Goal: Task Accomplishment & Management: Use online tool/utility

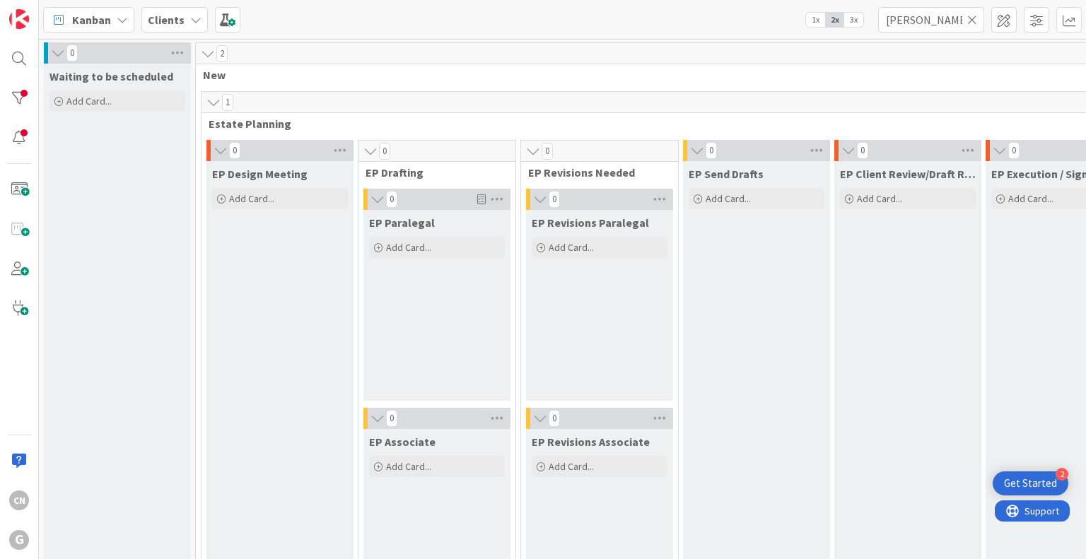
scroll to position [0, 663]
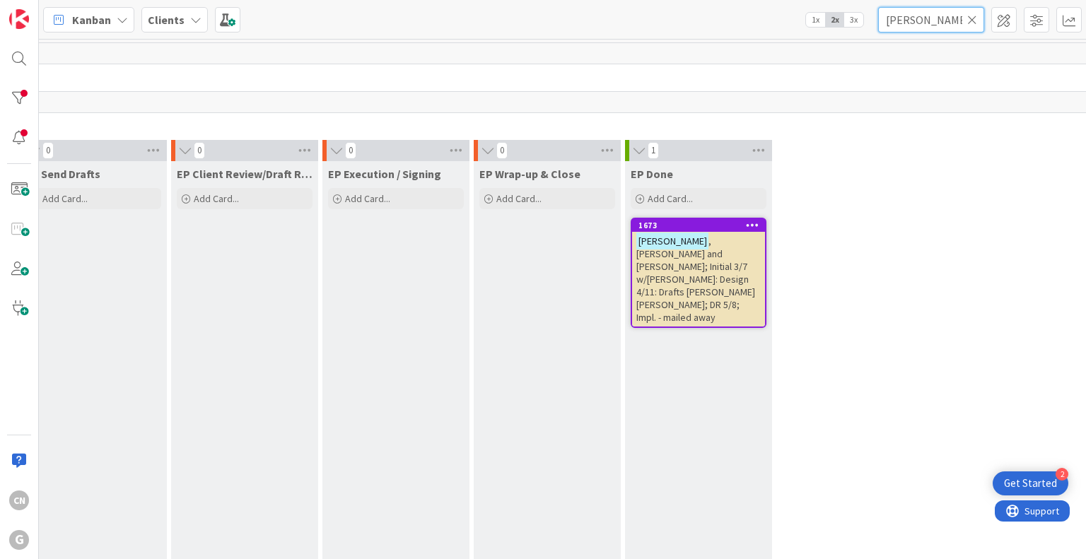
drag, startPoint x: 933, startPoint y: 21, endPoint x: 817, endPoint y: 24, distance: 116.0
click at [817, 24] on div "Kanban Clients 1x 2x 3x hagberg" at bounding box center [562, 19] width 1047 height 39
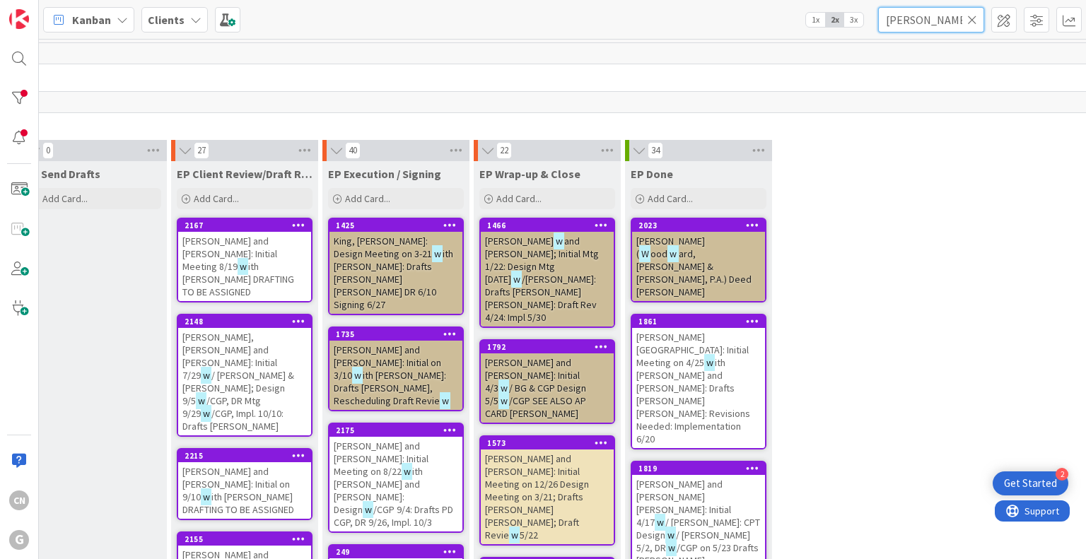
type input "wilkins"
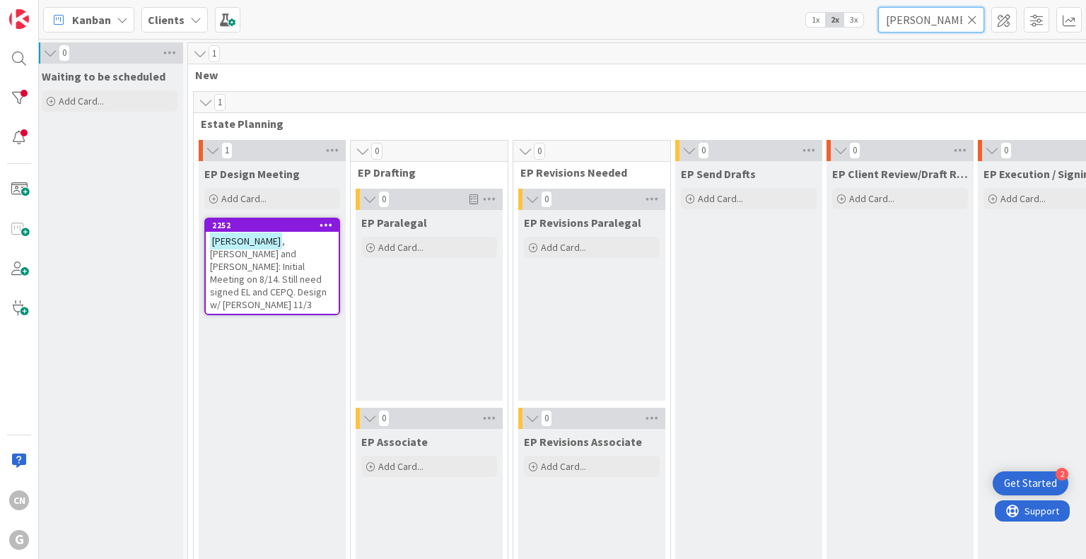
scroll to position [0, 4]
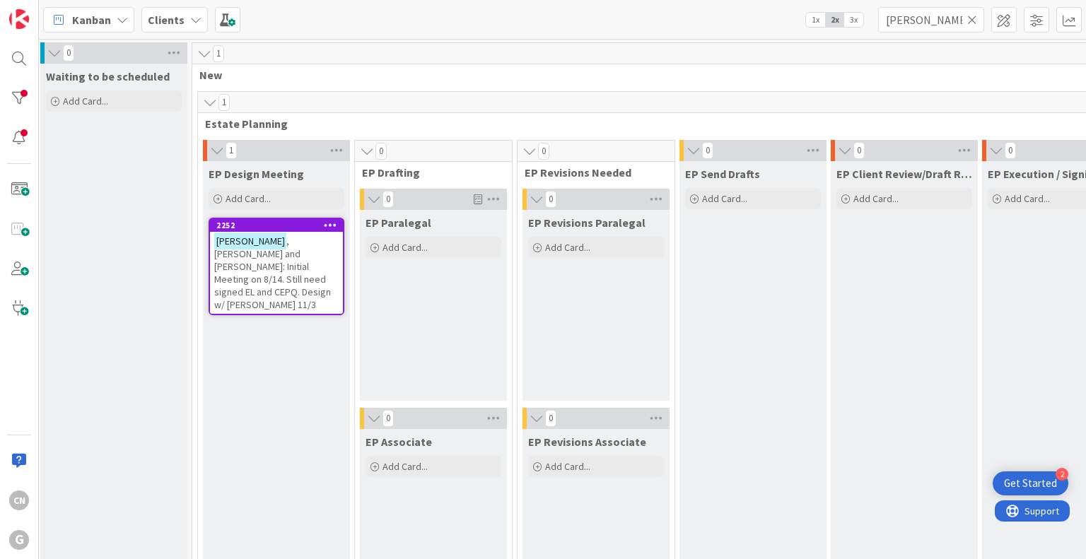
click at [270, 276] on span ", Homer Wesley and Eileen: Initial Meeting on 8/14. Still need signed EL and CE…" at bounding box center [272, 273] width 117 height 76
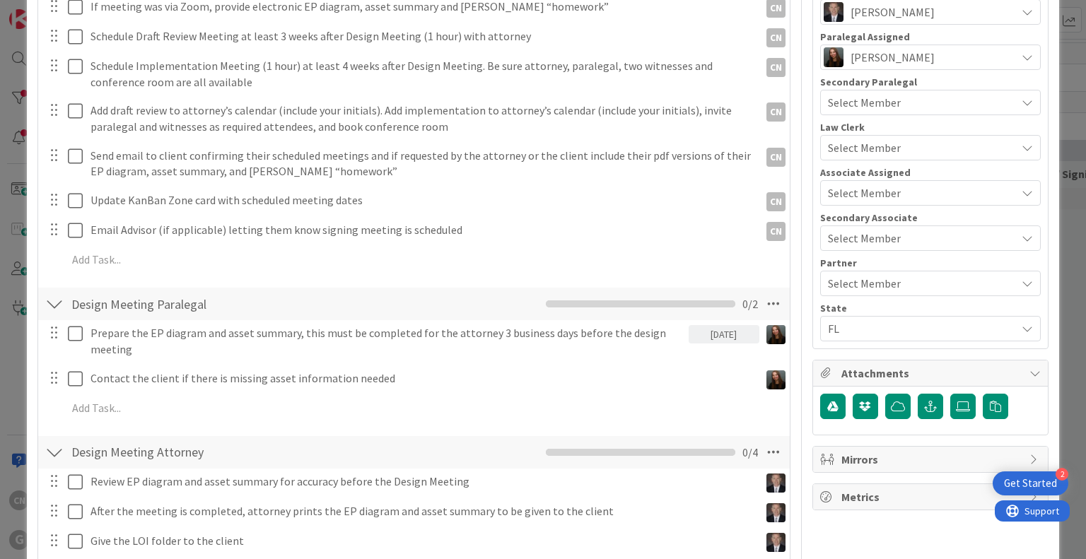
scroll to position [467, 0]
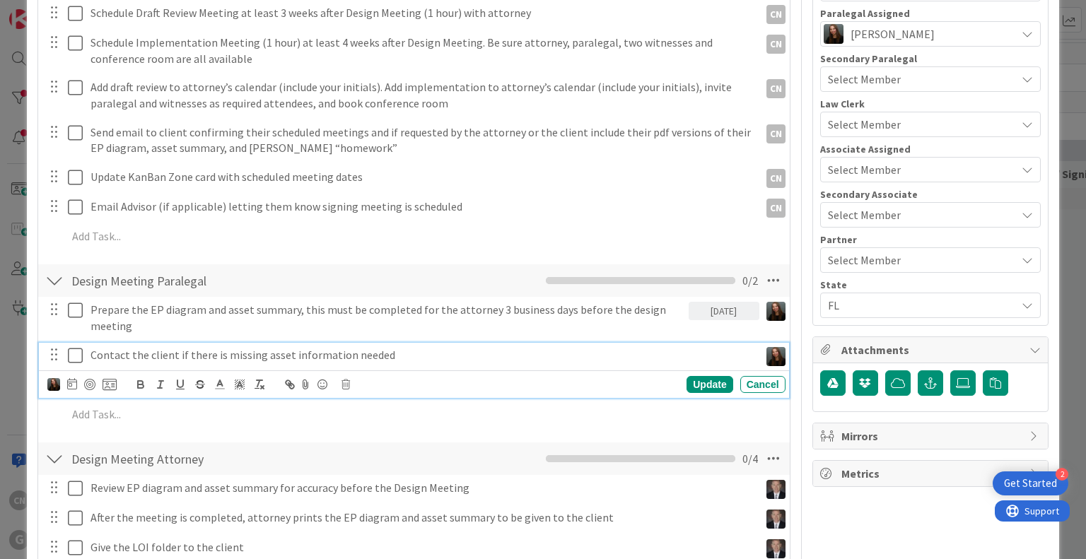
click at [108, 353] on p "Contact the client if there is missing asset information needed" at bounding box center [421, 355] width 663 height 16
click at [73, 387] on icon at bounding box center [72, 383] width 10 height 11
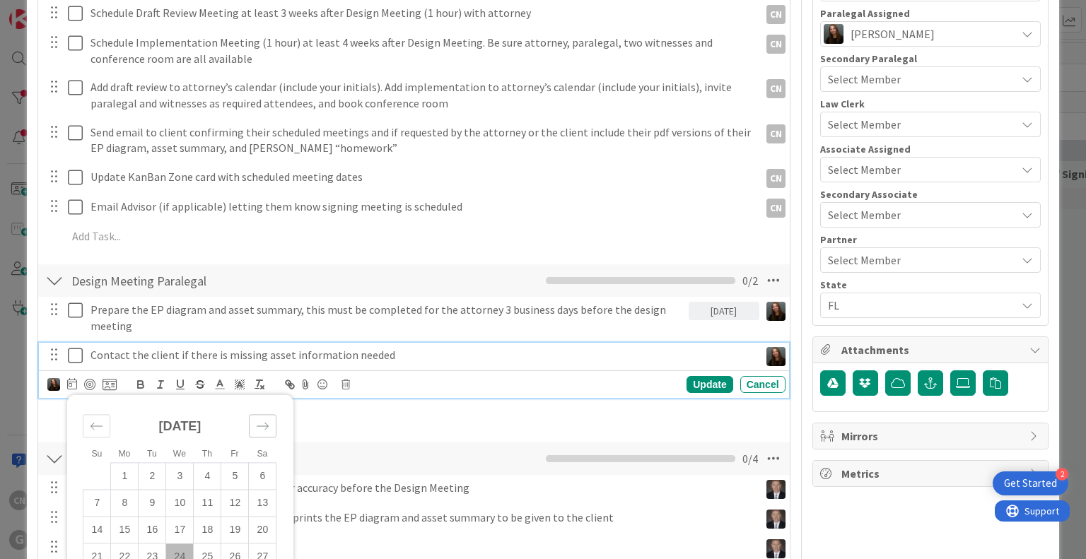
click at [266, 423] on icon "Move forward to switch to the next month." at bounding box center [263, 426] width 12 height 7
click at [93, 420] on icon "Move backward to switch to the previous month." at bounding box center [96, 426] width 13 height 13
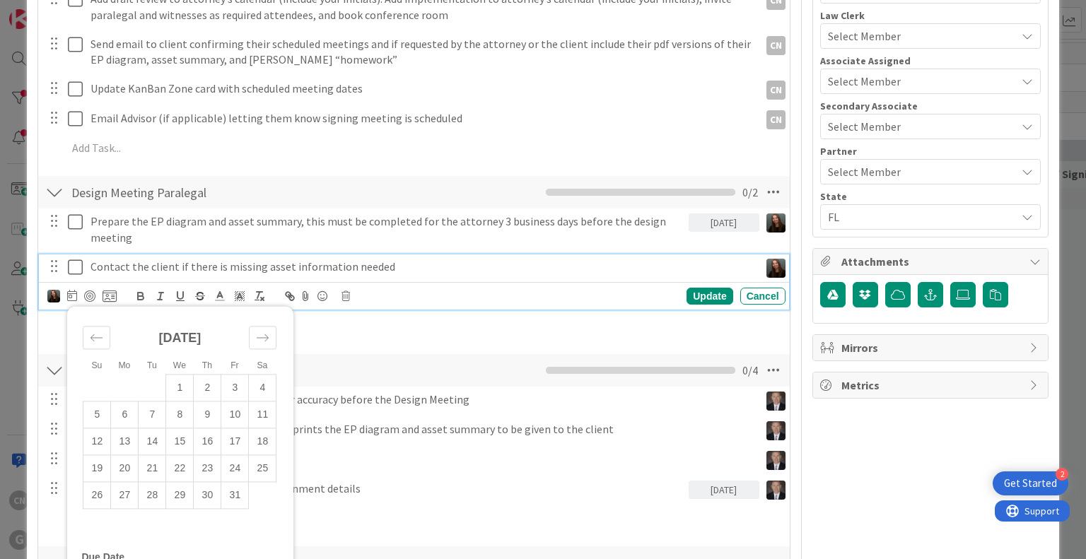
scroll to position [580, 0]
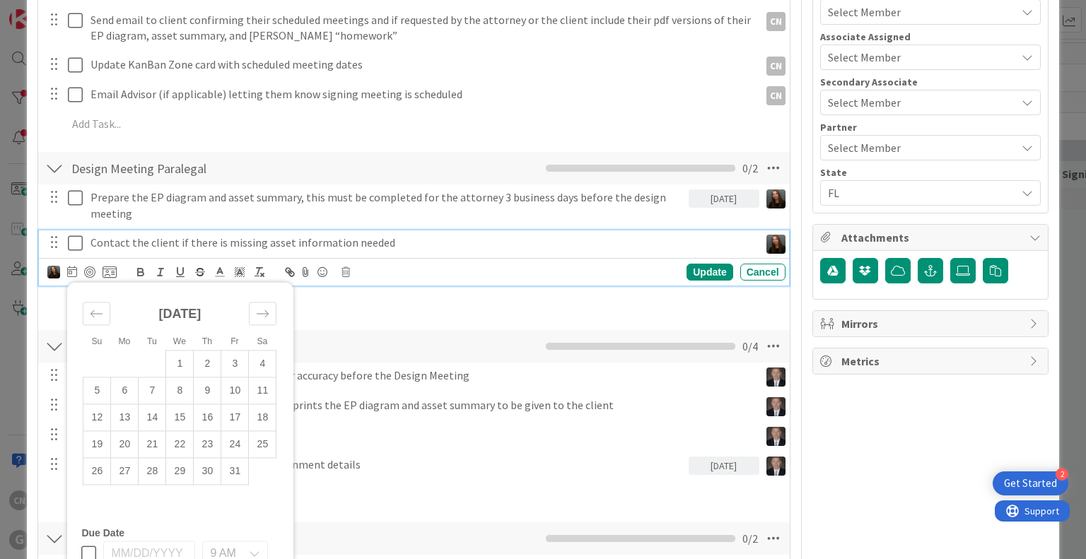
click at [843, 461] on div "Owner CN Estate Planning Dates Planned Dates 08/14/2025 Not Set Actual Dates No…" at bounding box center [930, 464] width 236 height 1978
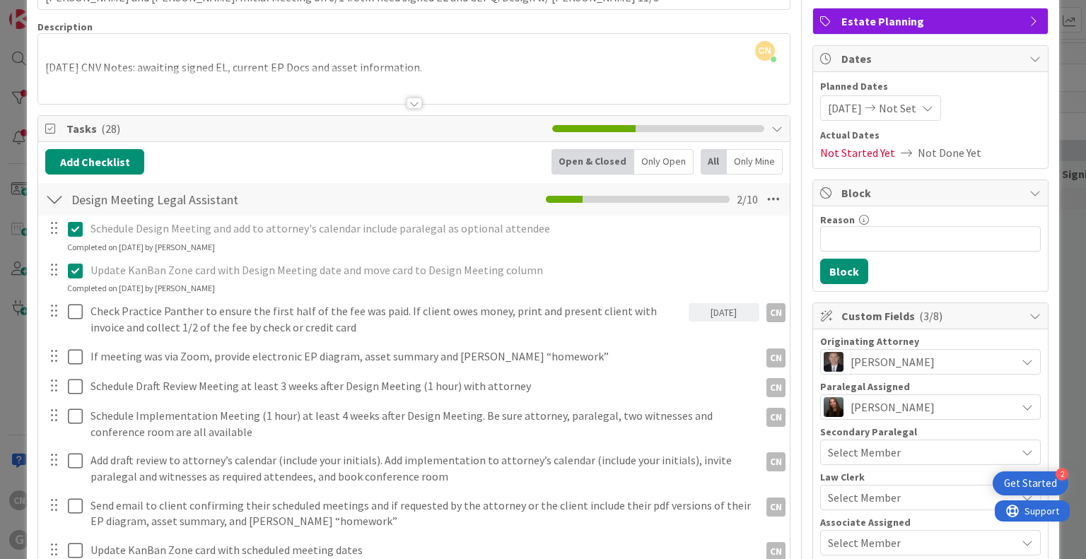
scroll to position [150, 0]
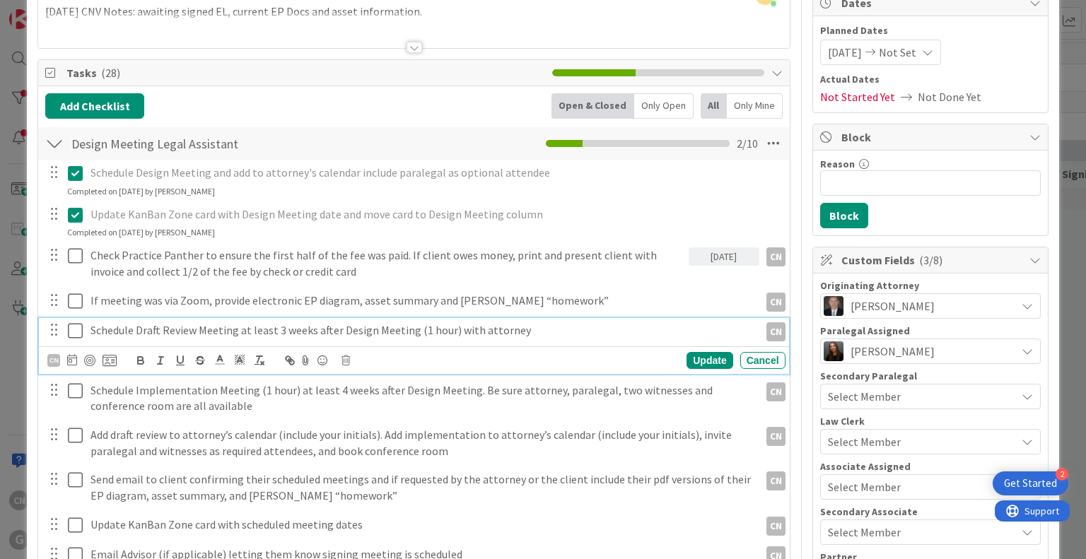
click at [532, 333] on p "Schedule Draft Review Meeting at least 3 weeks after Design Meeting (1 hour) wi…" at bounding box center [421, 330] width 663 height 16
click at [68, 362] on icon at bounding box center [72, 359] width 10 height 11
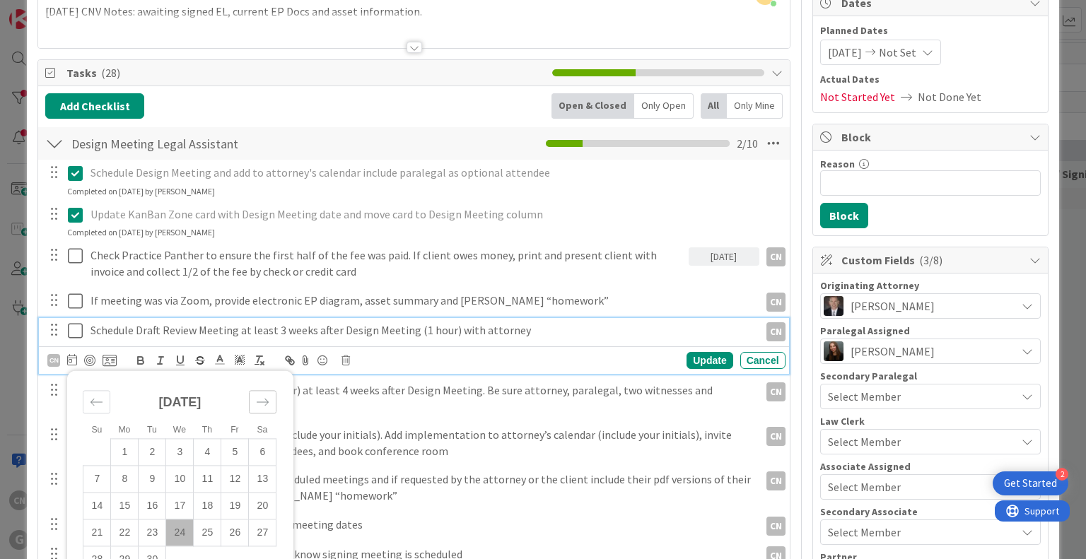
click at [260, 398] on icon "Move forward to switch to the next month." at bounding box center [262, 401] width 13 height 13
click at [122, 472] on td "3" at bounding box center [125, 478] width 28 height 27
type input "11/03/2025"
click at [691, 356] on div "Update" at bounding box center [709, 360] width 46 height 17
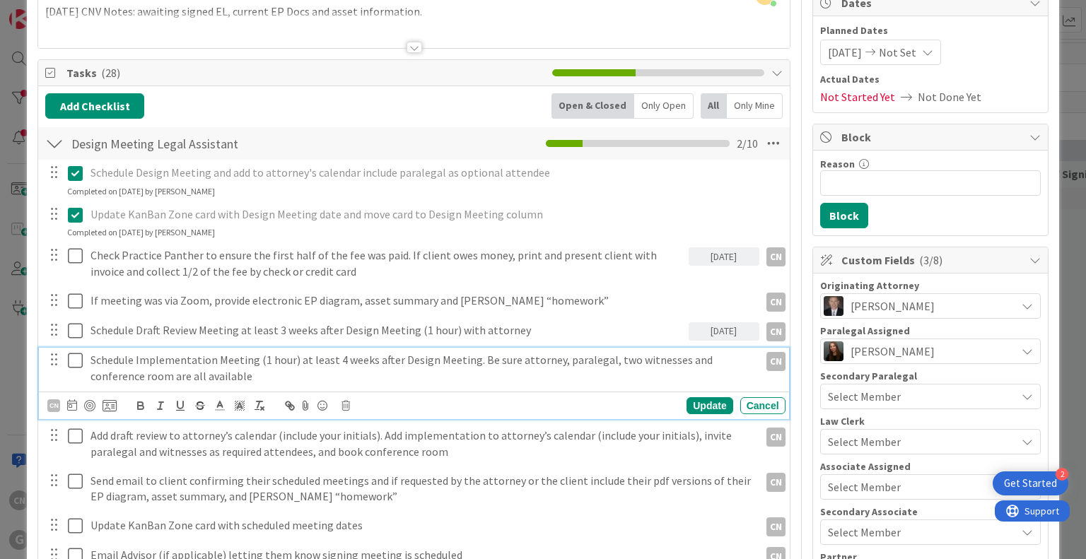
click at [288, 370] on p "Schedule Implementation Meeting (1 hour) at least 4 weeks after Design Meeting.…" at bounding box center [421, 368] width 663 height 32
click at [69, 402] on icon at bounding box center [72, 404] width 10 height 11
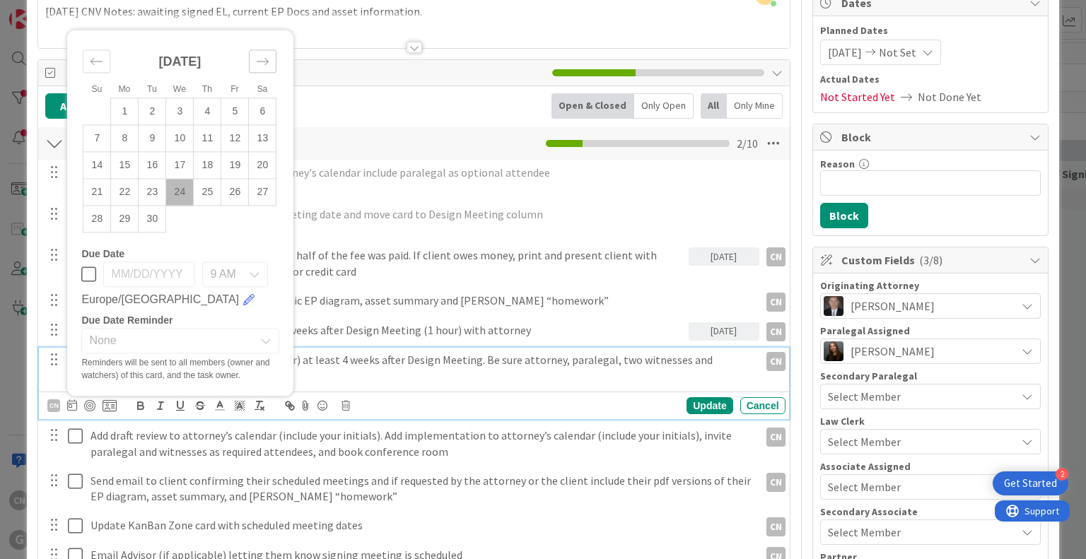
click at [267, 56] on icon "Move forward to switch to the next month." at bounding box center [262, 61] width 13 height 13
click at [119, 110] on td "3" at bounding box center [125, 111] width 28 height 27
type input "11/03/2025"
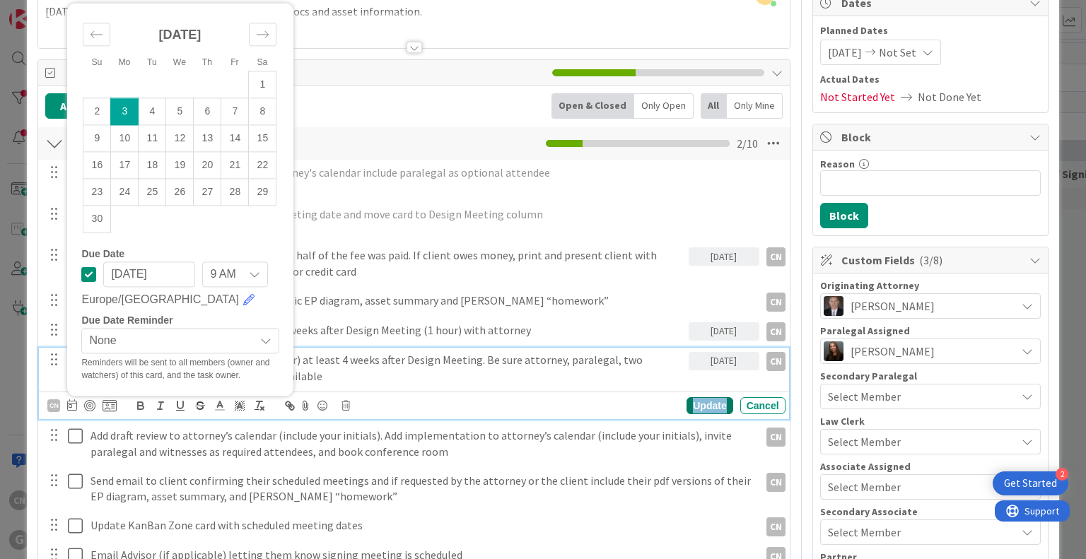
click at [699, 397] on div "Update" at bounding box center [709, 405] width 46 height 17
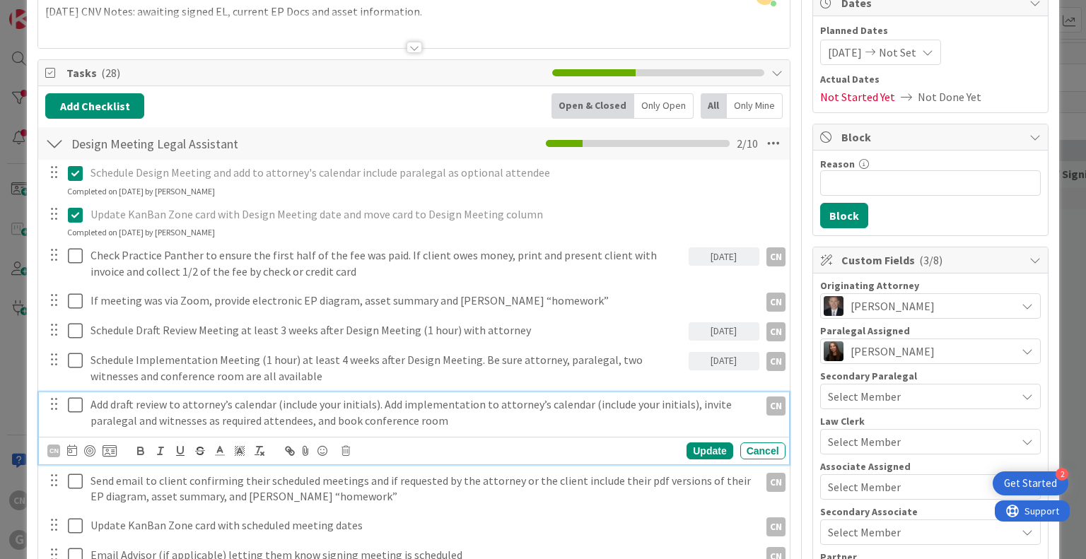
click at [455, 418] on p "Add draft review to attorney’s calendar (include your initials). Add implementa…" at bounding box center [421, 413] width 663 height 32
click at [73, 452] on icon at bounding box center [72, 450] width 10 height 11
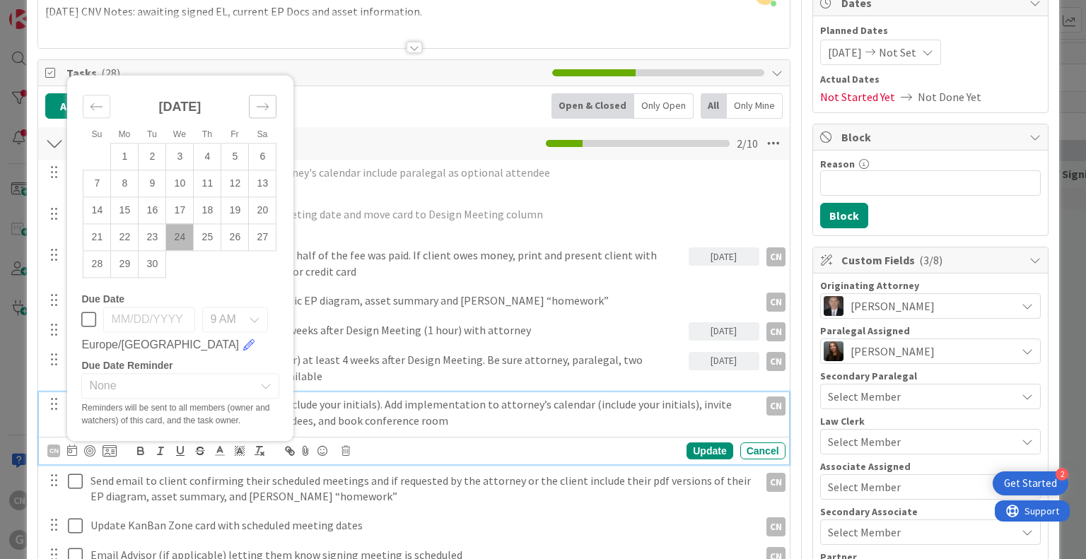
click at [264, 104] on icon "Move forward to switch to the next month." at bounding box center [263, 106] width 12 height 7
click at [127, 158] on td "3" at bounding box center [125, 157] width 28 height 27
type input "11/03/2025"
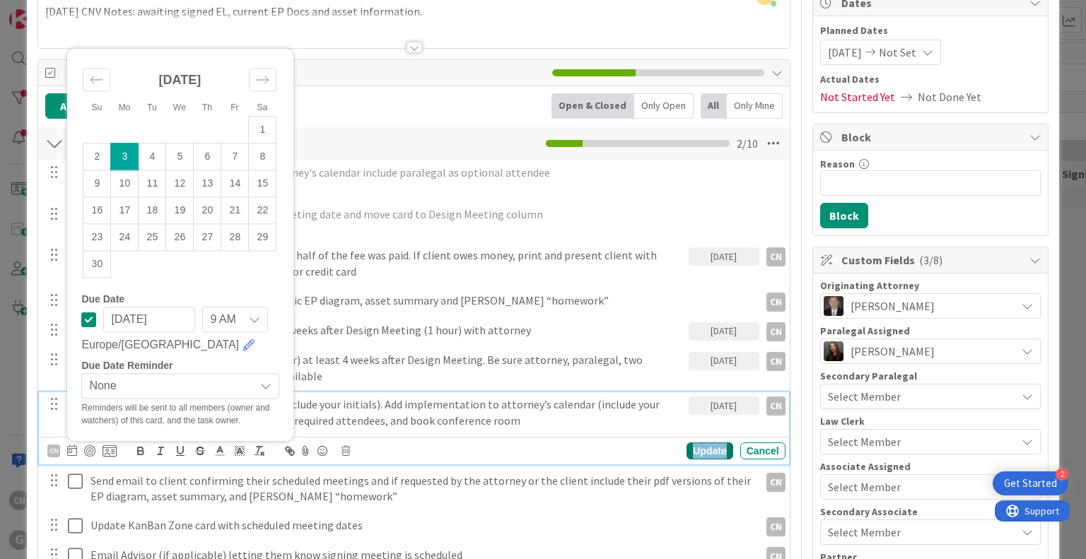
click at [695, 450] on div "Update" at bounding box center [709, 451] width 46 height 17
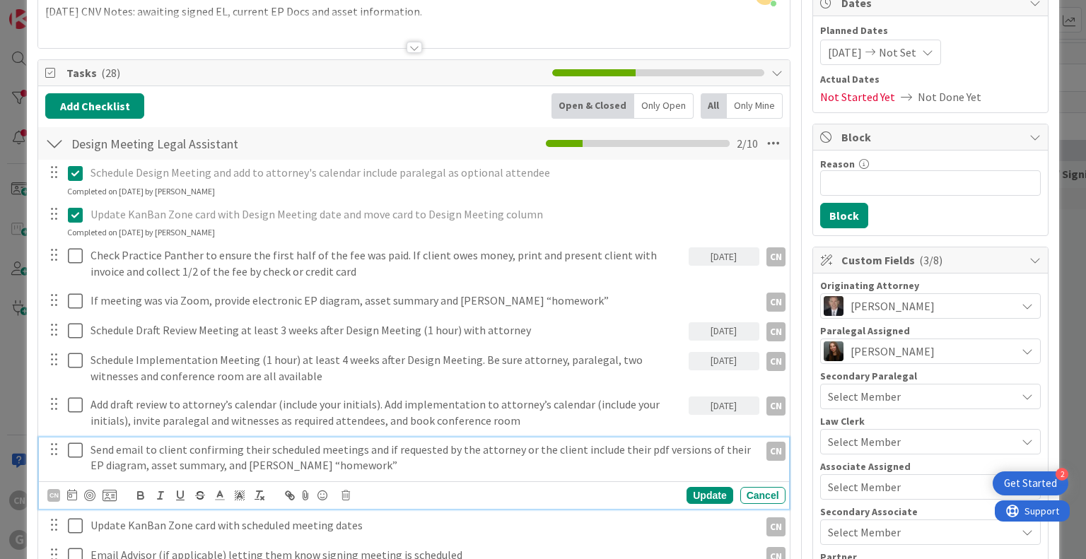
click at [329, 466] on p "Send email to client confirming their scheduled meetings and if requested by th…" at bounding box center [421, 458] width 663 height 32
click at [74, 491] on icon at bounding box center [72, 494] width 10 height 11
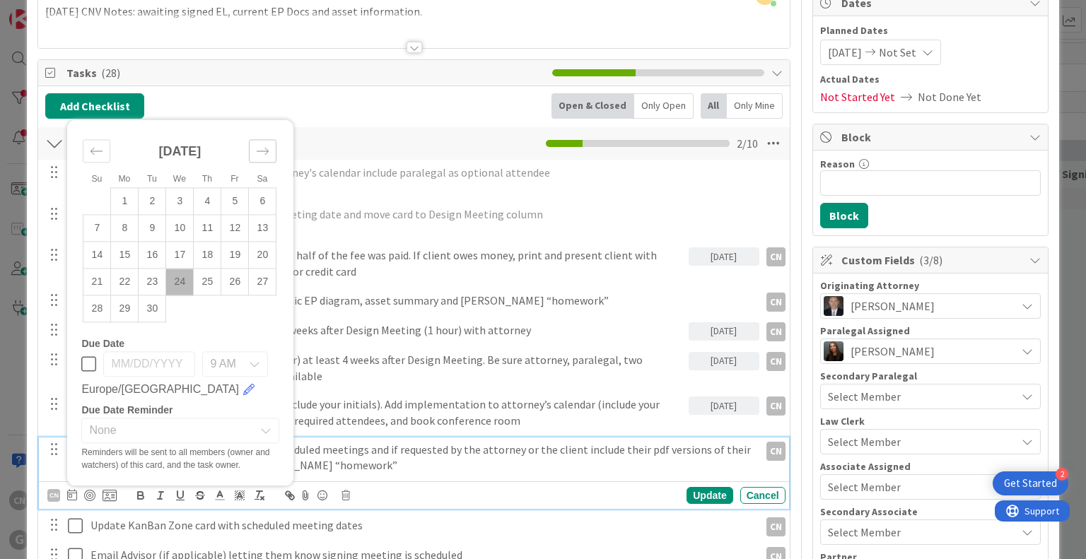
click at [269, 153] on div "Move forward to switch to the next month." at bounding box center [263, 151] width 28 height 23
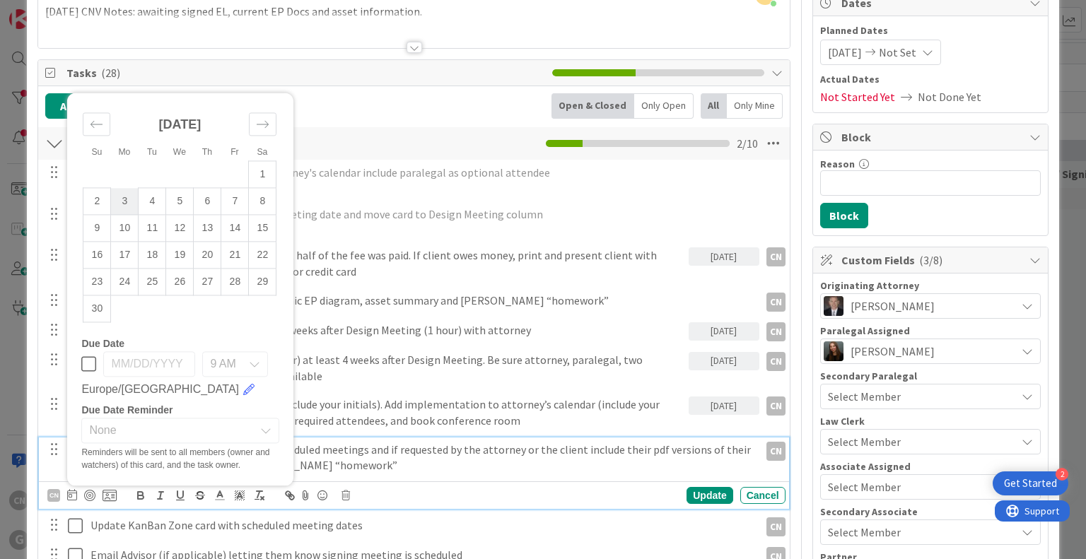
click at [117, 200] on td "3" at bounding box center [125, 201] width 28 height 27
type input "11/03/2025"
click at [695, 499] on div "Update" at bounding box center [709, 495] width 46 height 17
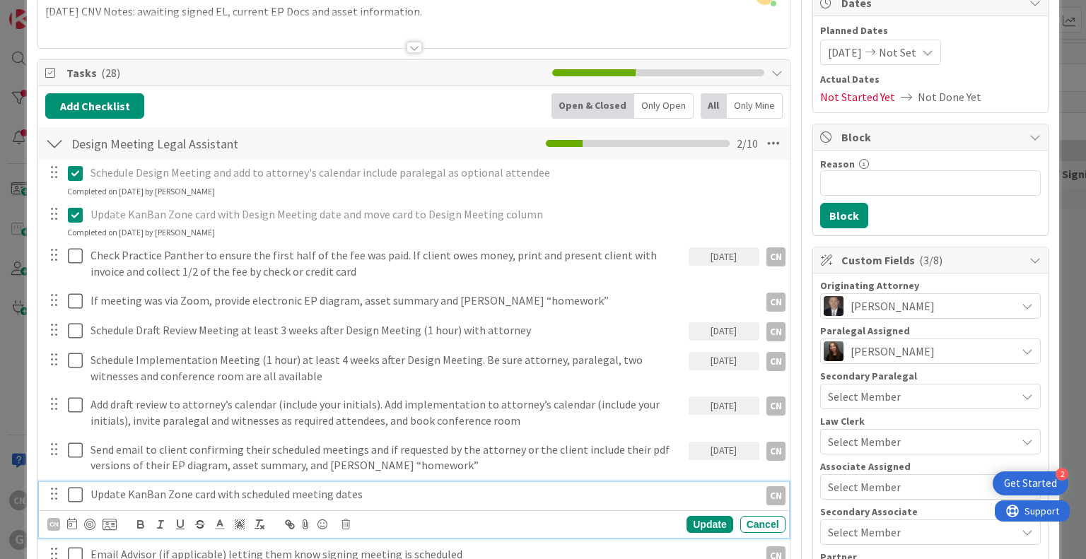
click at [390, 495] on p "Update KanBan Zone card with scheduled meeting dates" at bounding box center [421, 494] width 663 height 16
click at [71, 525] on icon at bounding box center [72, 523] width 10 height 11
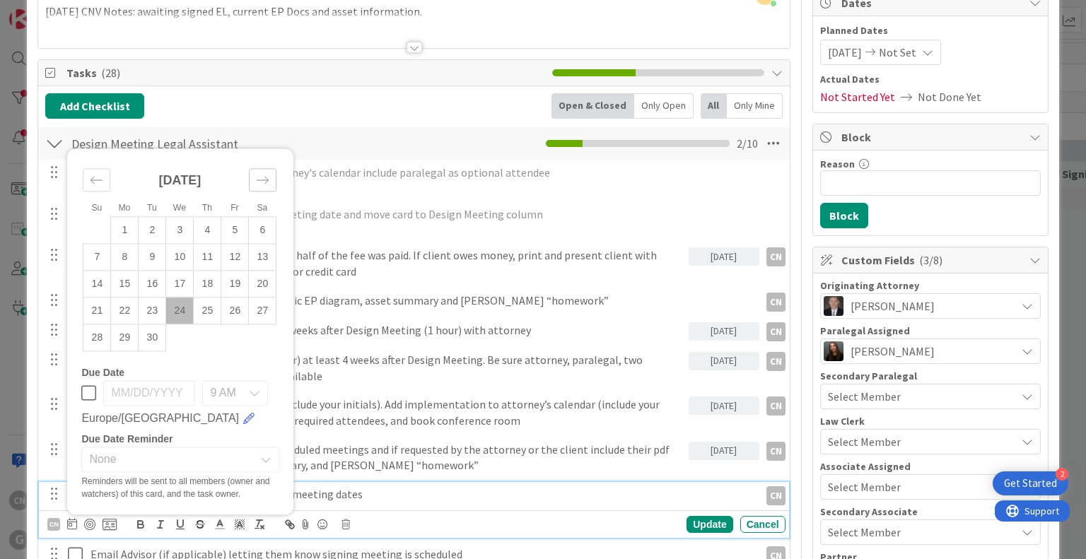
click at [269, 181] on icon "Move forward to switch to the next month." at bounding box center [262, 179] width 13 height 13
click at [122, 226] on td "3" at bounding box center [125, 230] width 28 height 27
type input "11/03/2025"
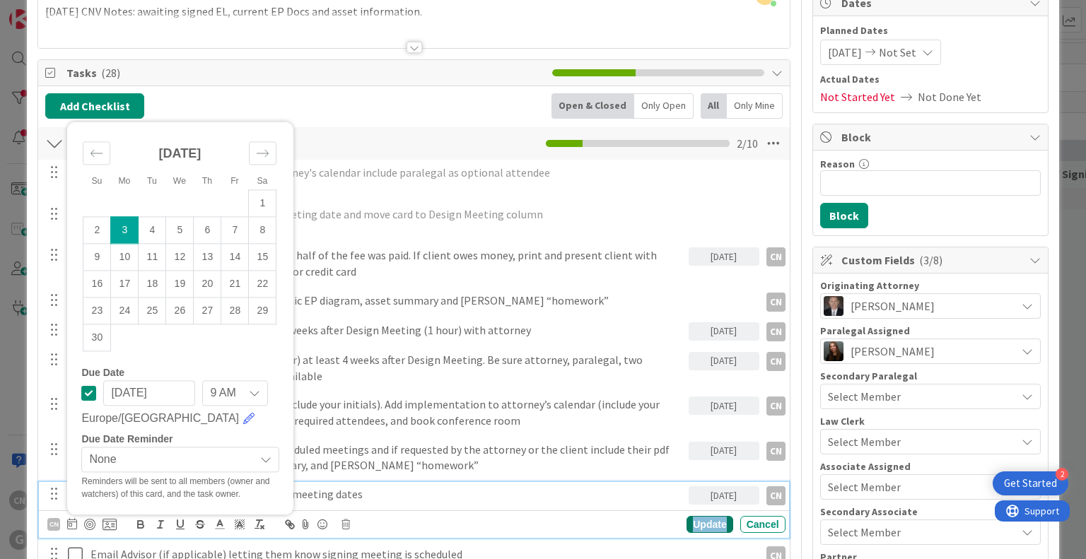
click at [699, 522] on div "Update" at bounding box center [709, 524] width 46 height 17
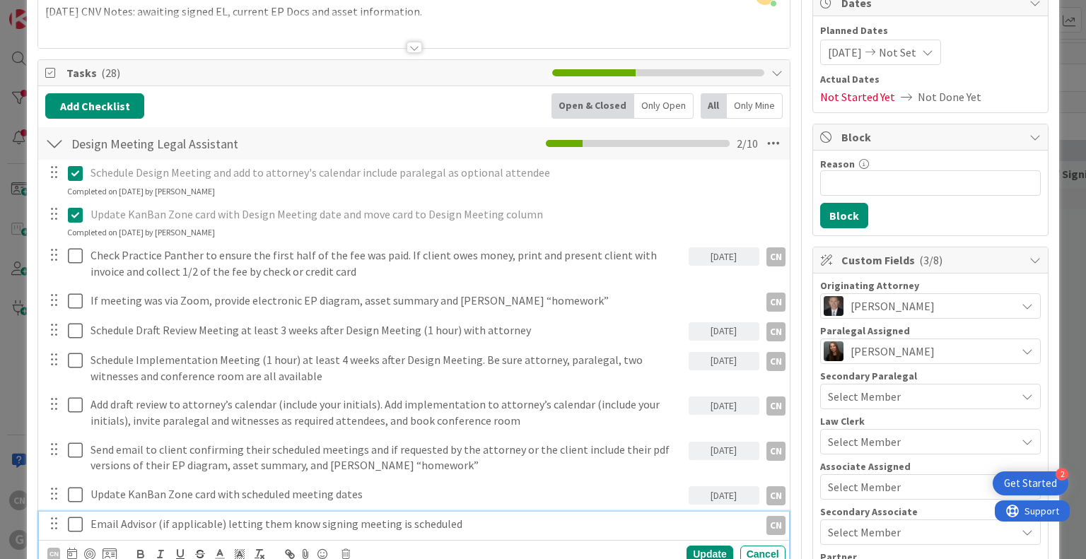
click at [485, 520] on p "Email Advisor (if applicable) letting them know signing meeting is scheduled" at bounding box center [421, 524] width 663 height 16
click at [71, 551] on icon at bounding box center [72, 553] width 10 height 11
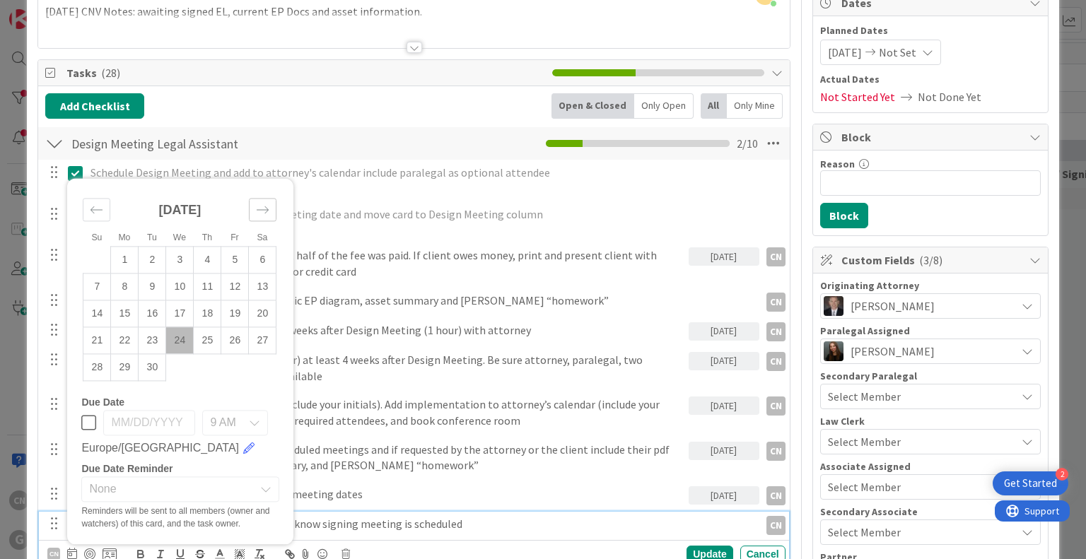
click at [260, 213] on icon "Move forward to switch to the next month." at bounding box center [262, 209] width 13 height 13
click at [124, 260] on td "3" at bounding box center [125, 260] width 28 height 27
type input "11/03/2025"
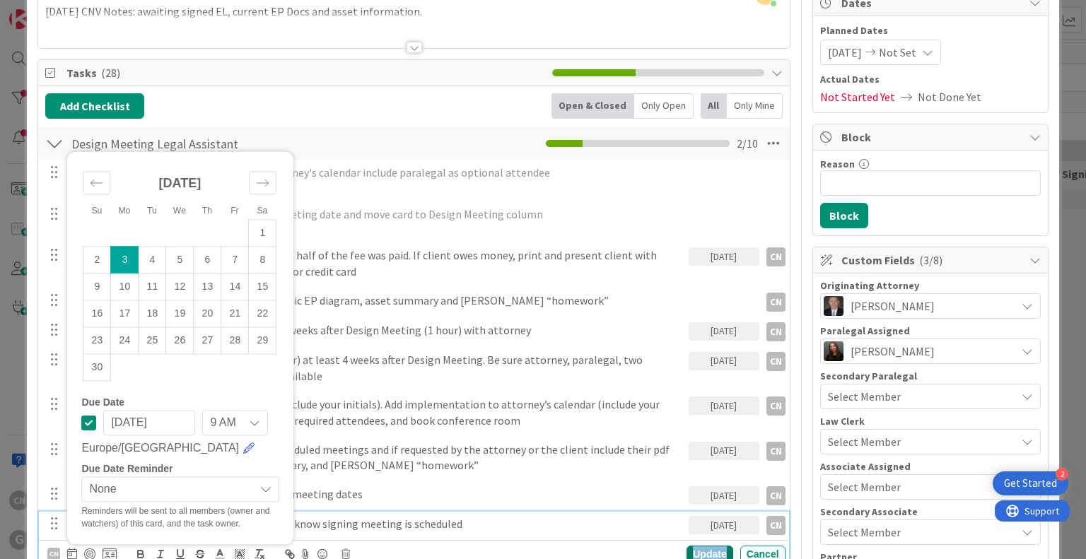
click at [701, 548] on div "Update" at bounding box center [709, 554] width 46 height 17
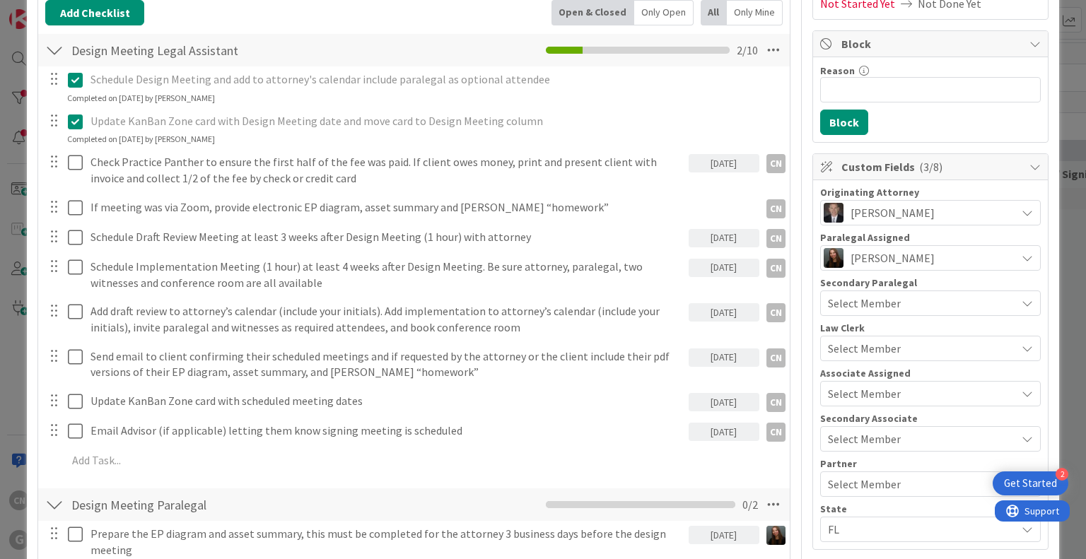
scroll to position [0, 0]
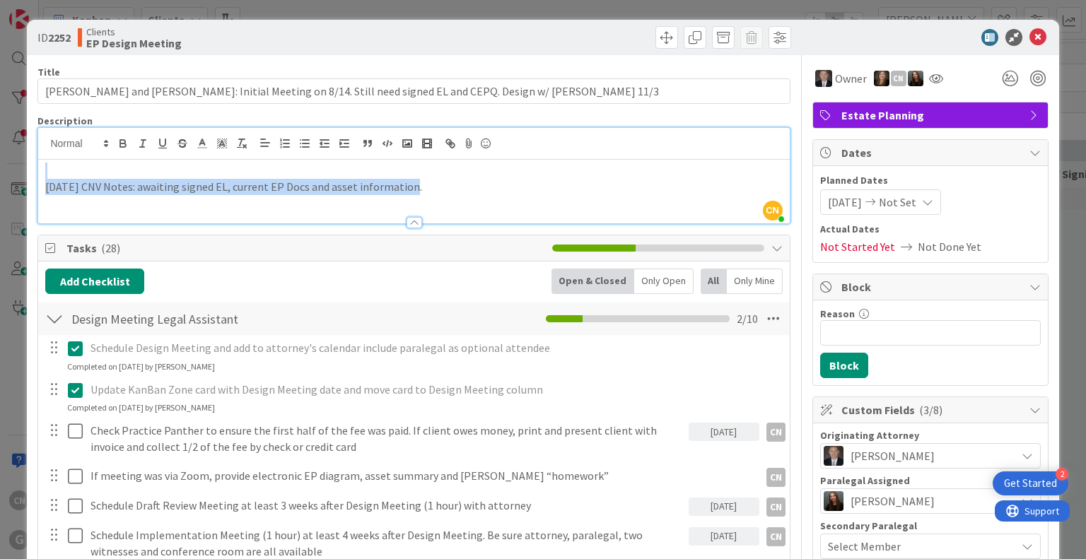
drag, startPoint x: 308, startPoint y: 159, endPoint x: 403, endPoint y: 182, distance: 97.6
click at [403, 182] on p "9.24.25 CNV Notes: awaiting signed EL, current EP Docs and asset information." at bounding box center [413, 187] width 737 height 16
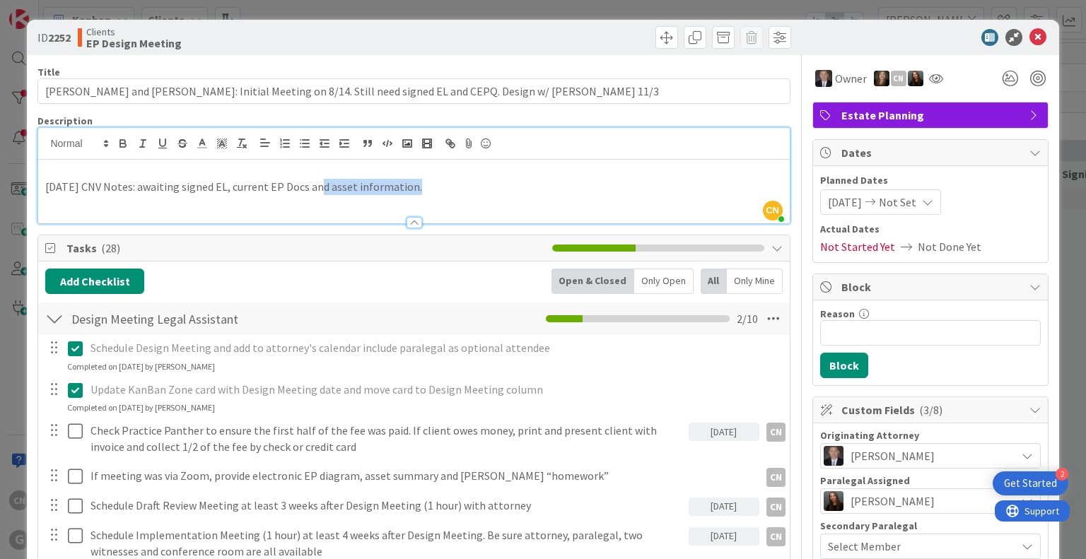
drag, startPoint x: 407, startPoint y: 185, endPoint x: 309, endPoint y: 183, distance: 97.6
click at [309, 183] on p "9.24.25 CNV Notes: awaiting signed EL, current EP Docs and asset information." at bounding box center [413, 187] width 737 height 16
click at [230, 182] on p "9.24.25 CNV Notes: awaiting signed EL, current EP Docs." at bounding box center [413, 187] width 737 height 16
click at [286, 186] on p "9.24.25 CNV Notes: awaiting signed EL, and current EP Docs." at bounding box center [413, 187] width 737 height 16
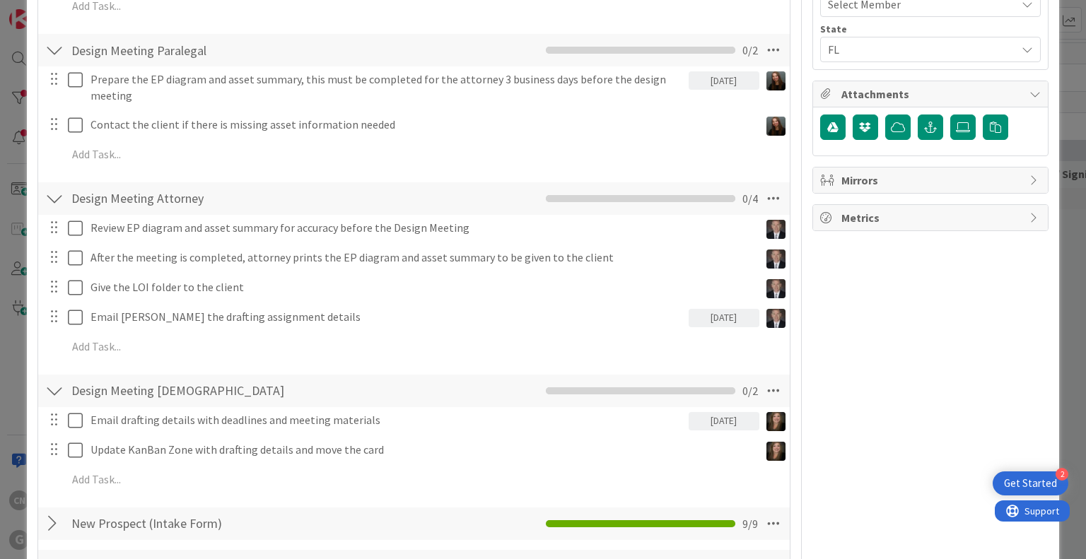
scroll to position [725, 0]
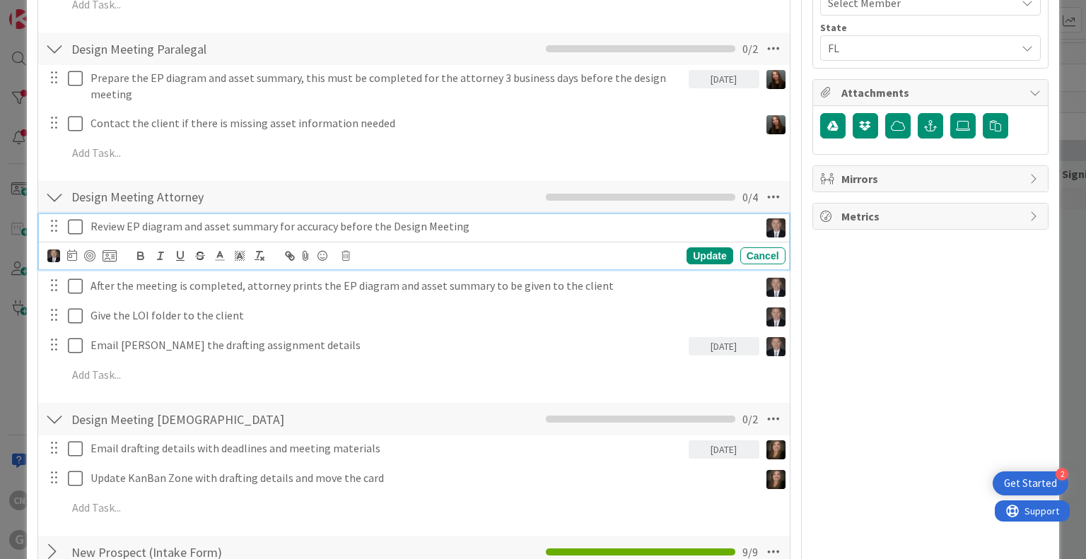
click at [467, 223] on p "Review EP diagram and asset summary for accuracy before the Design Meeting" at bounding box center [421, 226] width 663 height 16
click at [68, 257] on icon at bounding box center [72, 255] width 10 height 11
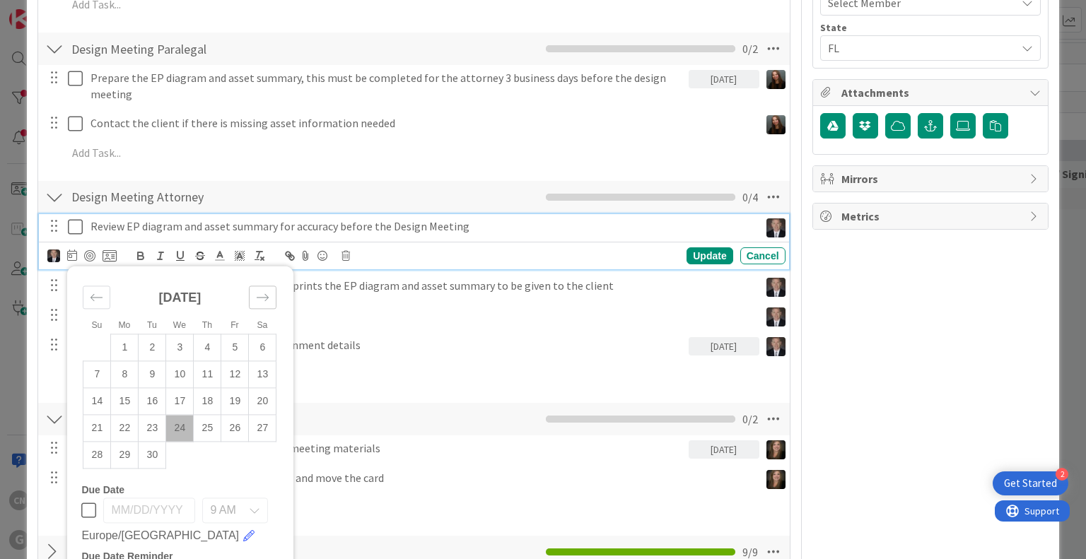
click at [259, 296] on icon "Move forward to switch to the next month." at bounding box center [262, 297] width 13 height 13
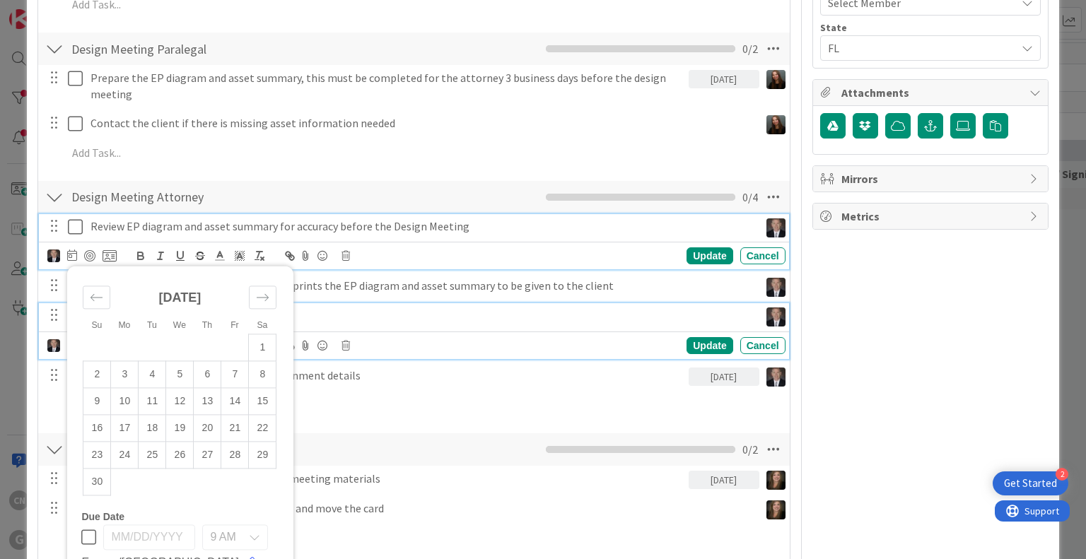
click at [559, 325] on div "Give the LOI folder to the client" at bounding box center [422, 315] width 674 height 25
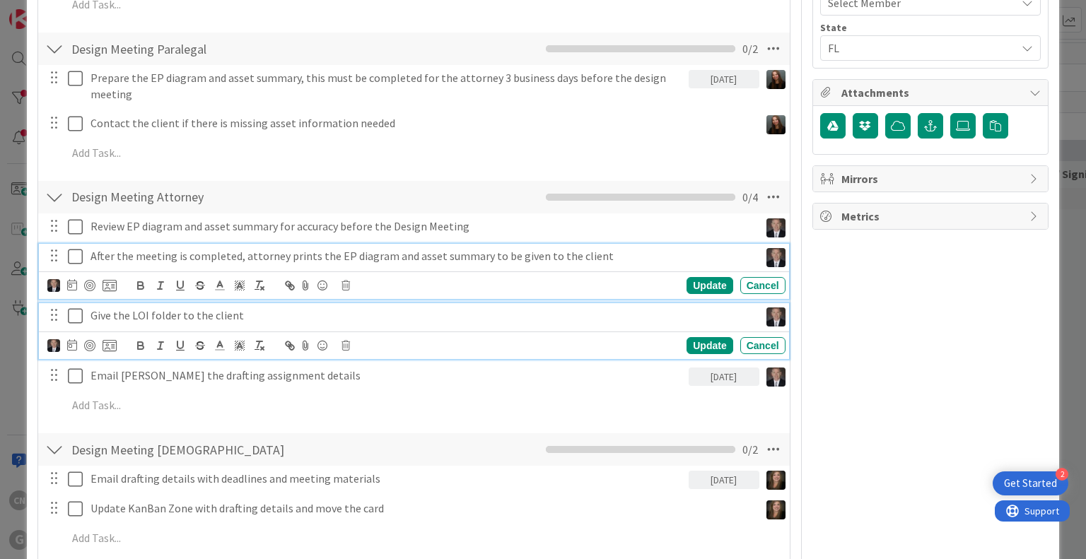
click at [594, 284] on div "After the meeting is completed, attorney prints the EP diagram and asset summar…" at bounding box center [413, 272] width 749 height 56
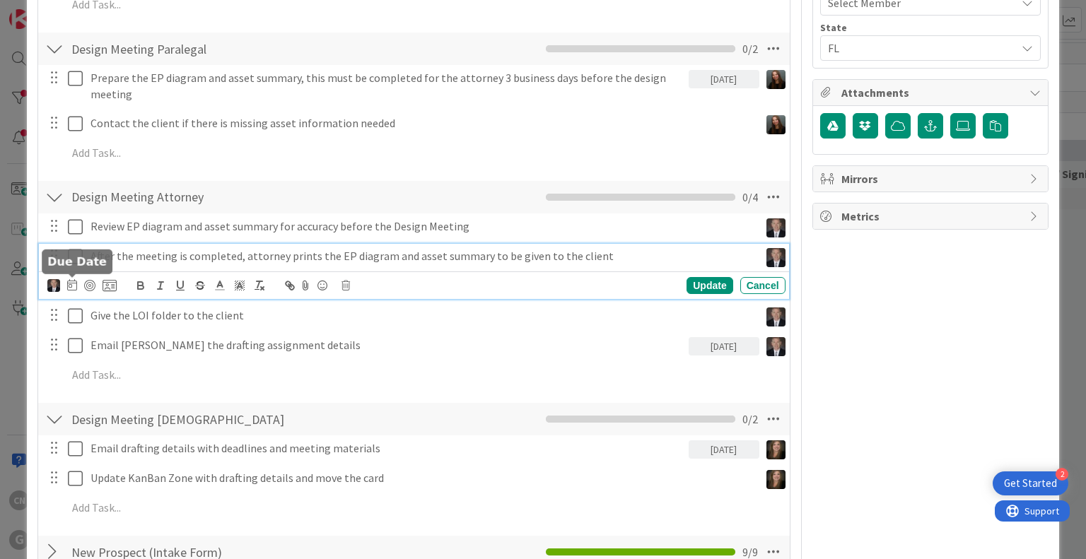
click at [69, 284] on icon at bounding box center [72, 284] width 10 height 11
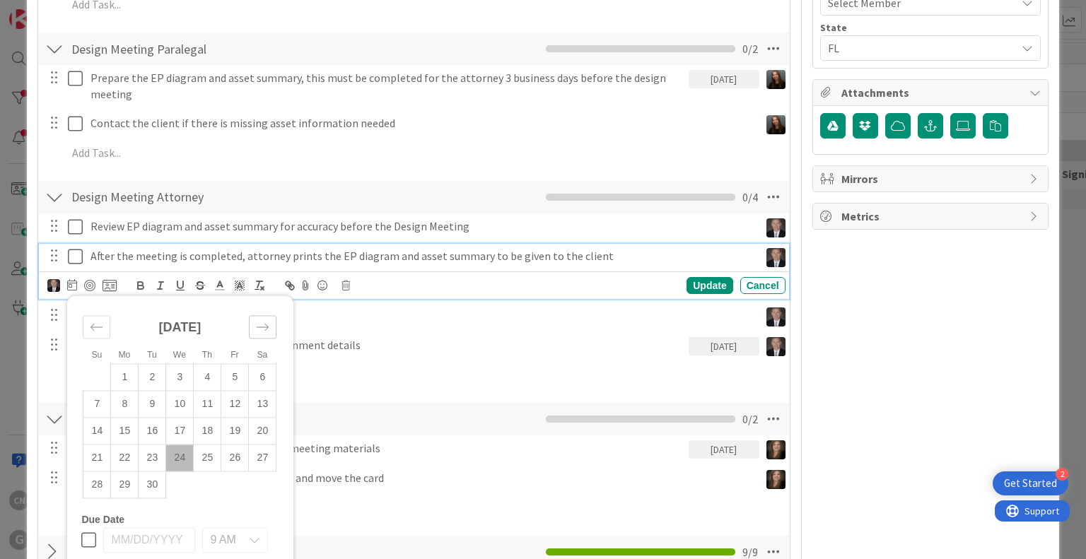
click at [264, 329] on icon "Move forward to switch to the next month." at bounding box center [262, 327] width 13 height 13
click at [117, 406] on td "3" at bounding box center [125, 404] width 28 height 27
type input "11/03/2025"
click at [699, 286] on div "Update" at bounding box center [709, 285] width 46 height 17
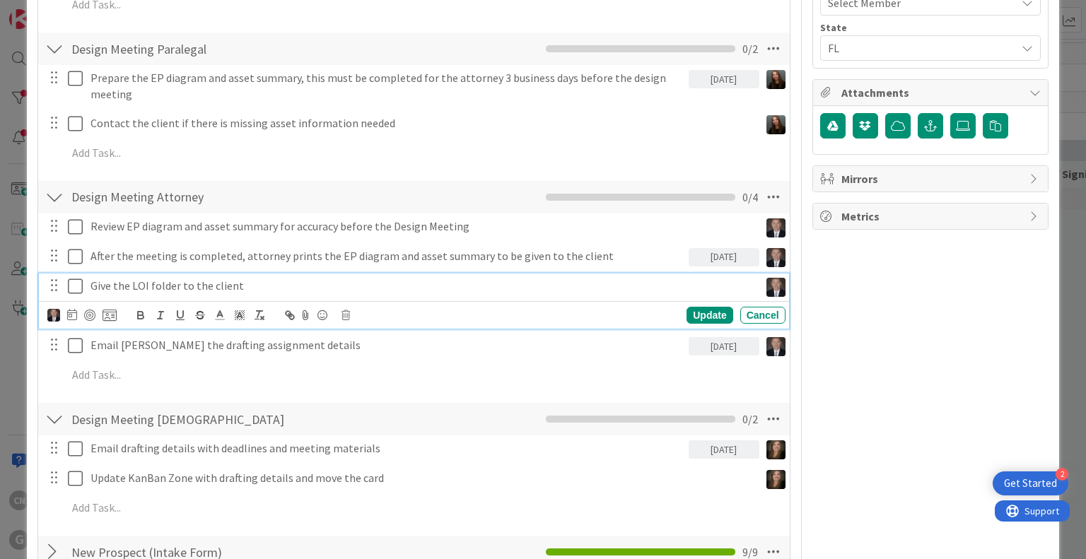
click at [319, 279] on p "Give the LOI folder to the client" at bounding box center [421, 286] width 663 height 16
click at [68, 317] on icon at bounding box center [72, 314] width 10 height 11
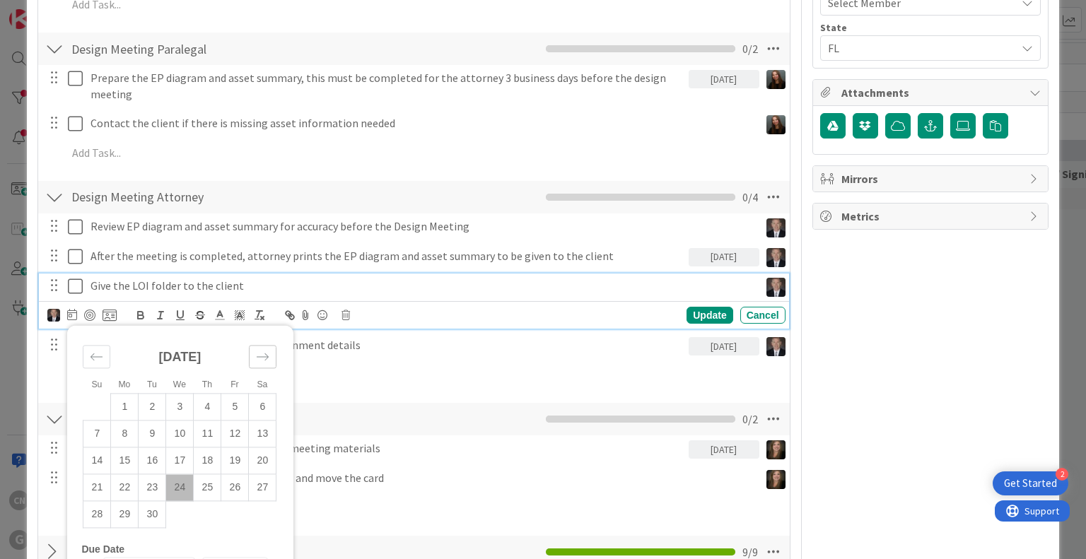
click at [264, 356] on icon "Move forward to switch to the next month." at bounding box center [263, 356] width 12 height 7
click at [124, 436] on td "3" at bounding box center [125, 434] width 28 height 27
type input "11/03/2025"
click at [697, 314] on div "Update" at bounding box center [709, 315] width 46 height 17
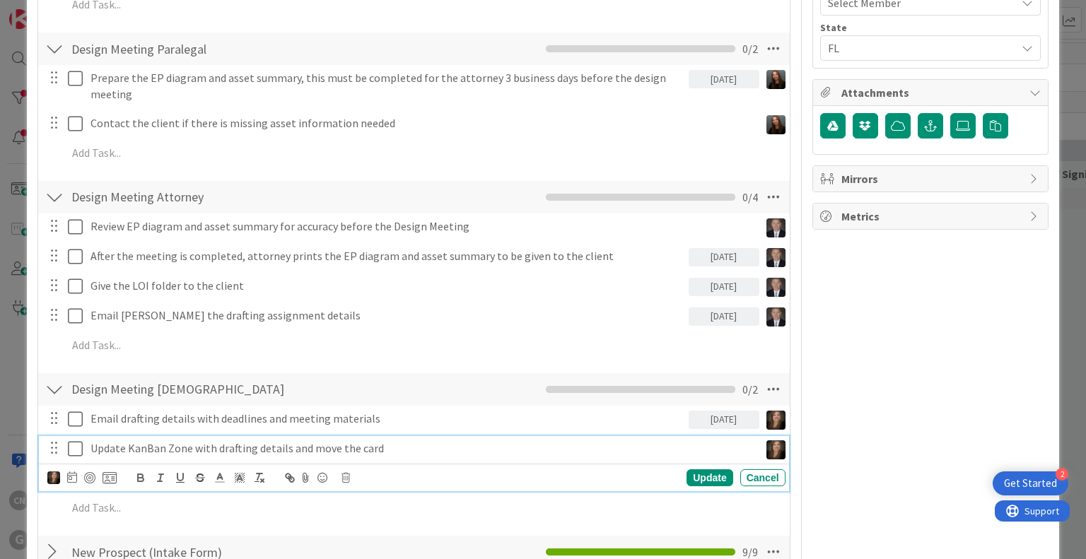
click at [405, 452] on p "Update KanBan Zone with drafting details and move the card" at bounding box center [421, 448] width 663 height 16
click at [71, 479] on icon at bounding box center [72, 477] width 10 height 11
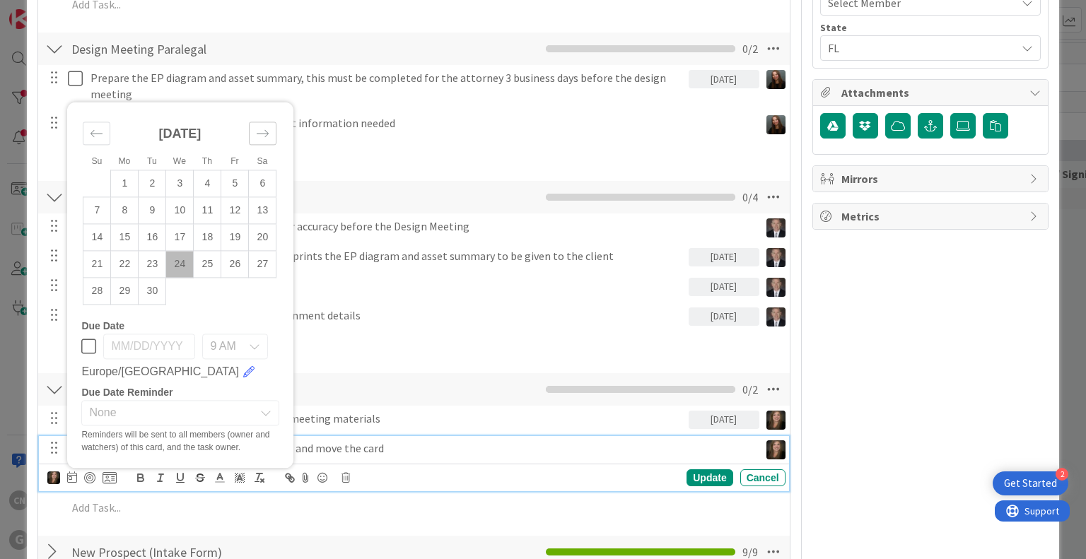
click at [266, 132] on icon "Move forward to switch to the next month." at bounding box center [262, 133] width 13 height 13
click at [267, 131] on icon "Move forward to switch to the next month." at bounding box center [263, 133] width 12 height 7
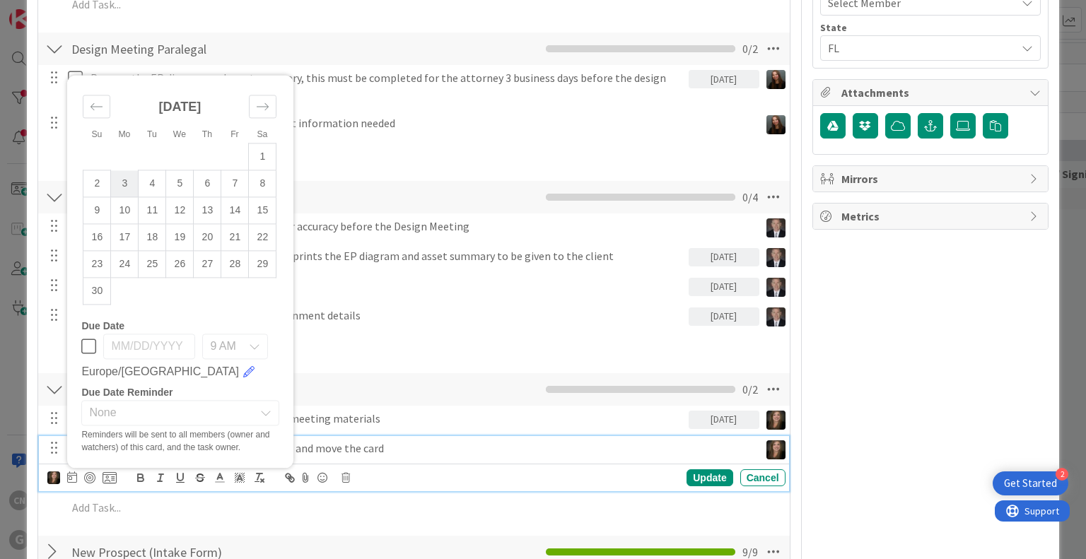
click at [126, 179] on td "3" at bounding box center [125, 183] width 28 height 27
type input "11/03/2025"
click at [696, 483] on div "Update" at bounding box center [709, 477] width 46 height 17
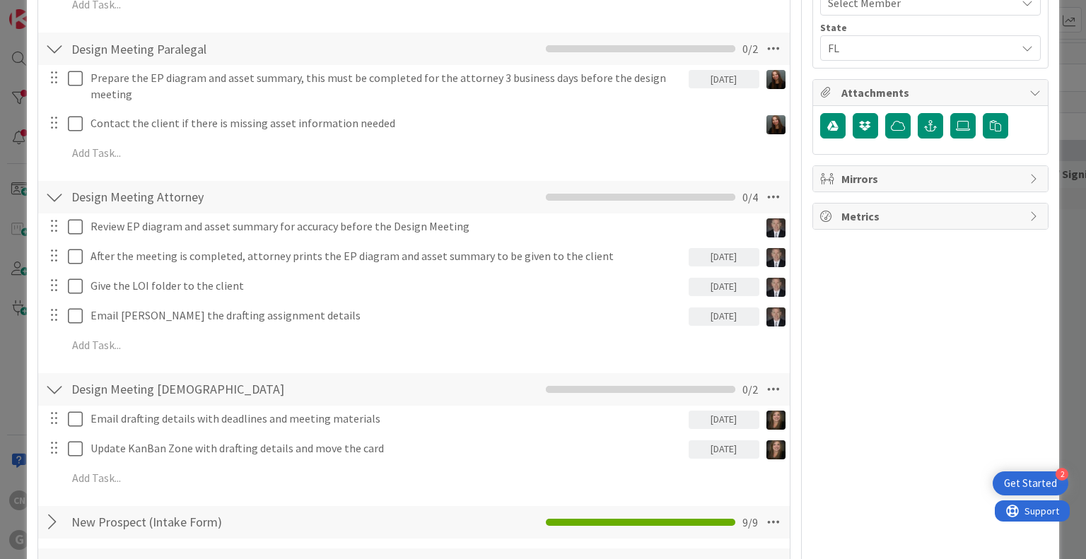
click at [872, 510] on div "Owner CN Estate Planning Dates Planned Dates 08/14/2025 Not Set Actual Dates No…" at bounding box center [930, 317] width 236 height 1974
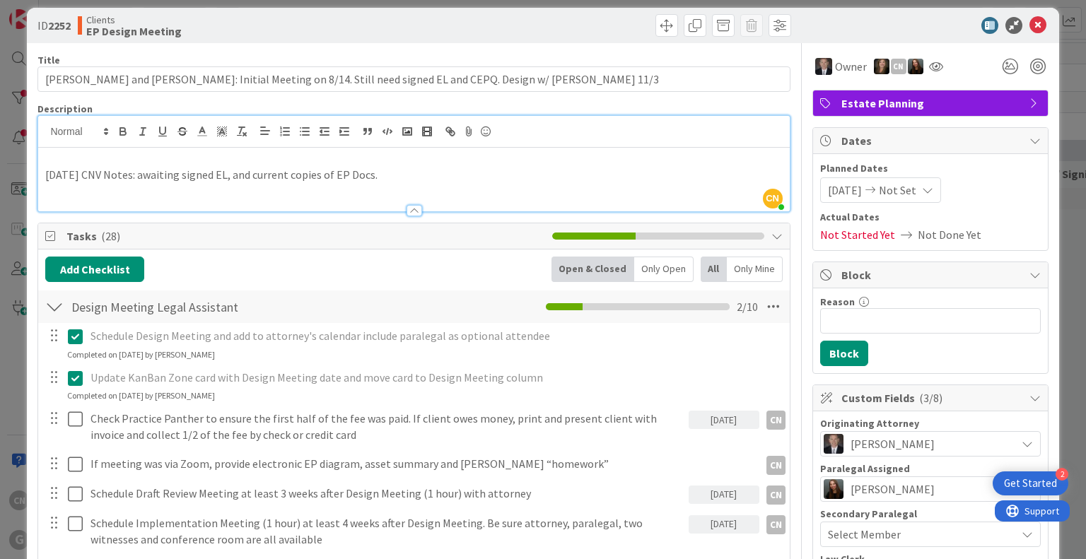
scroll to position [0, 0]
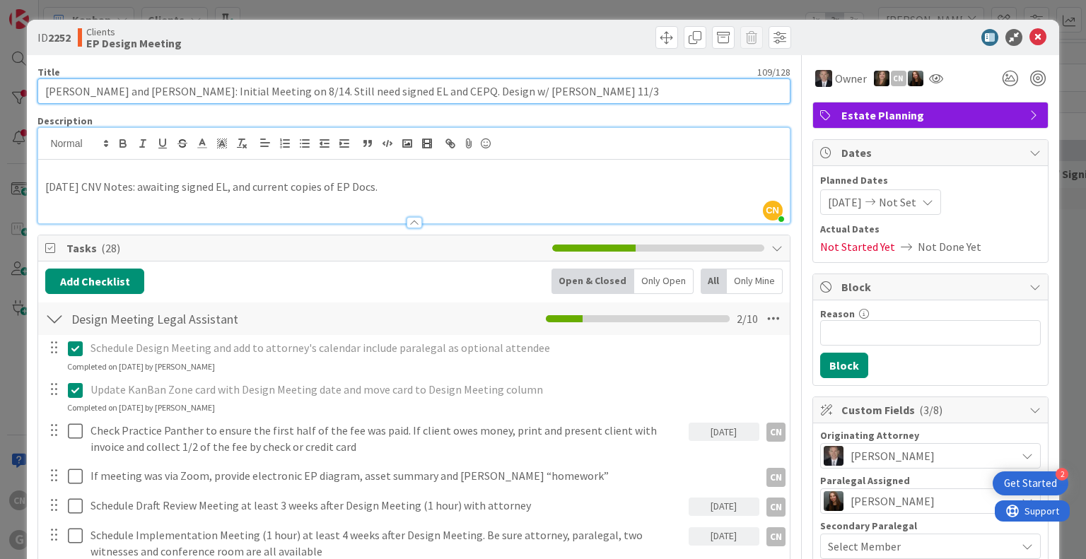
click at [513, 93] on input "Wilkins, Homer Wesley and Eileen: Initial Meeting on 8/14. Still need signed EL…" at bounding box center [413, 90] width 752 height 25
type input "[PERSON_NAME] and [PERSON_NAME]: Initial Meeting on 8/14. Still need signed EL …"
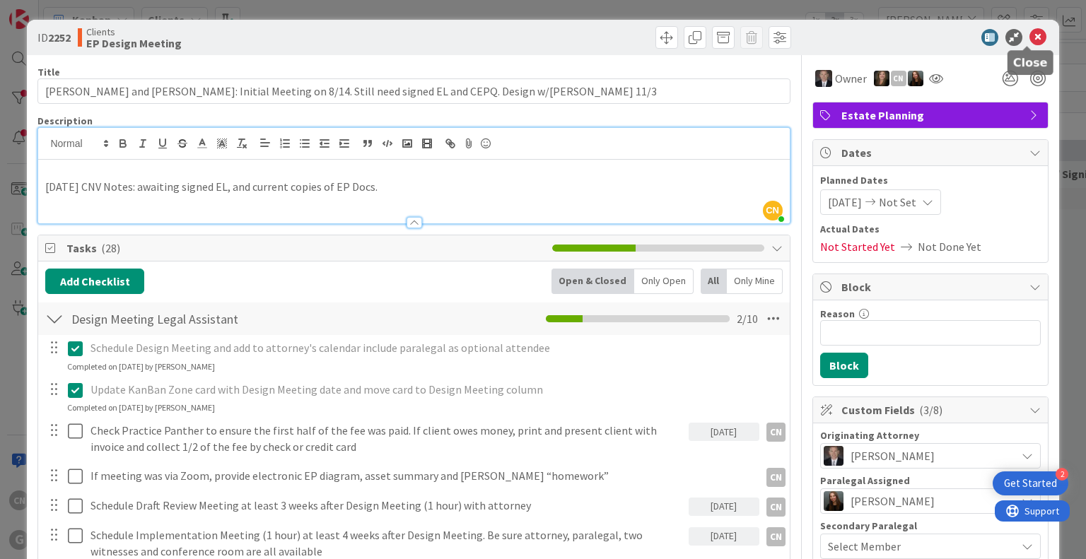
click at [1029, 37] on icon at bounding box center [1037, 37] width 17 height 17
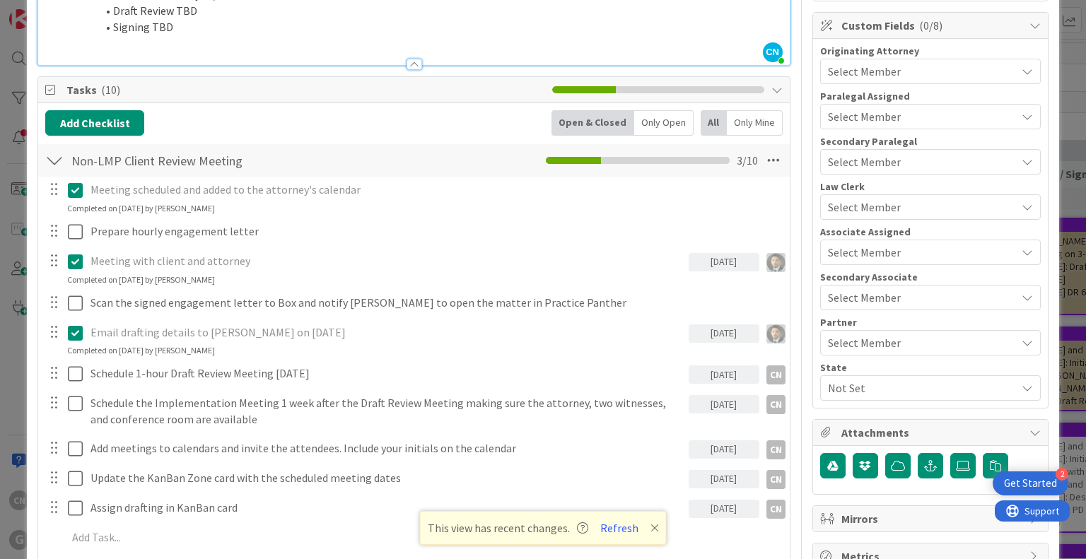
scroll to position [385, 0]
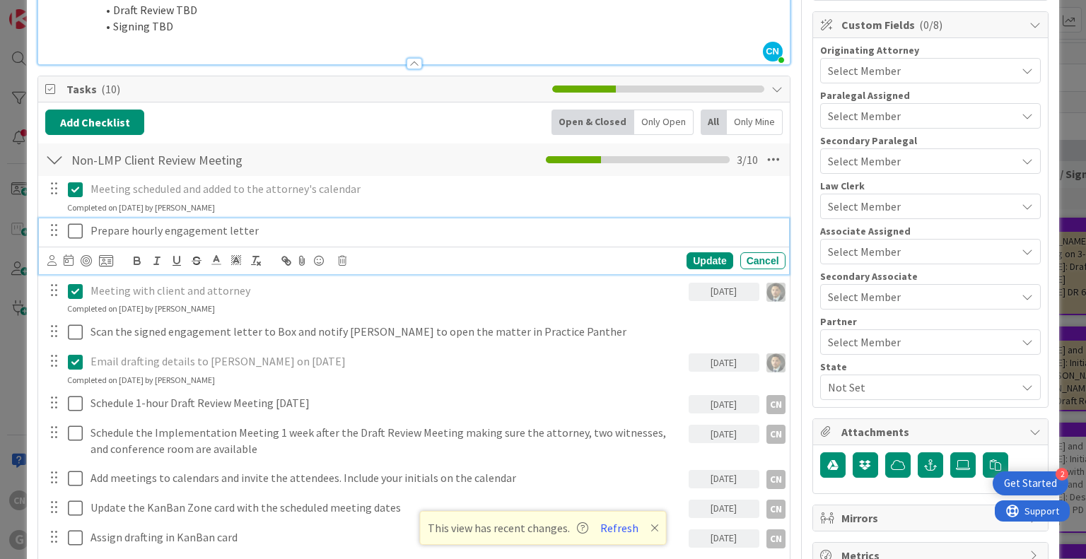
click at [280, 227] on p "Prepare hourly engagement letter" at bounding box center [434, 231] width 689 height 16
click at [342, 263] on icon at bounding box center [342, 261] width 8 height 10
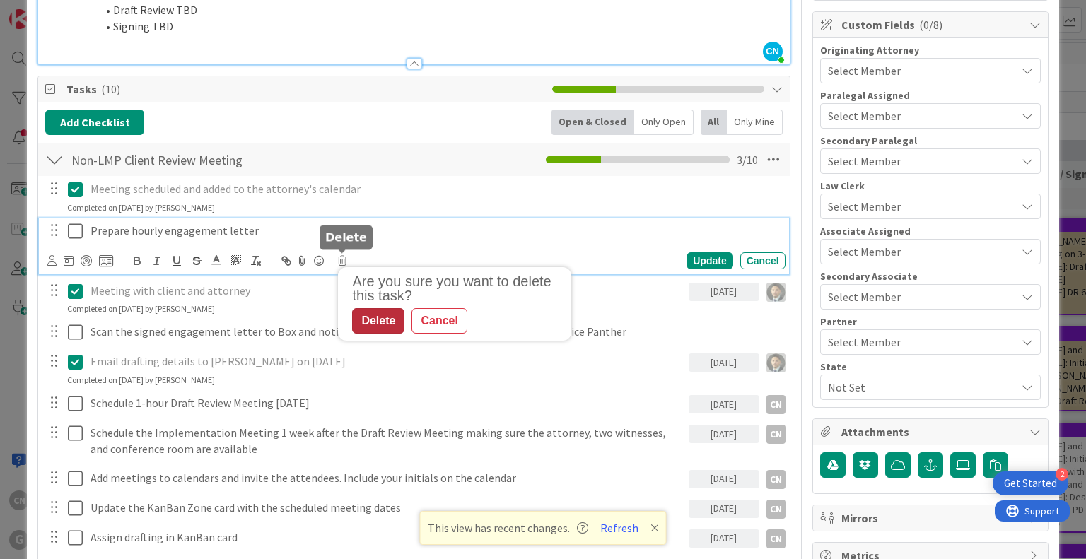
click at [376, 316] on div "Delete" at bounding box center [378, 320] width 52 height 25
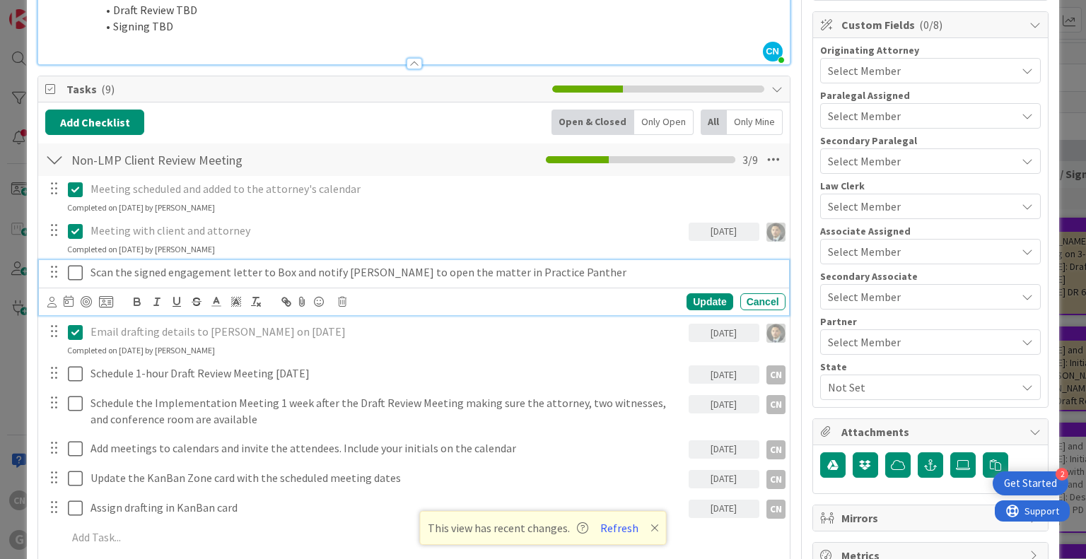
click at [563, 264] on p "Scan the signed engagement letter to Box and notify [PERSON_NAME] to open the m…" at bounding box center [434, 272] width 689 height 16
click at [340, 302] on icon at bounding box center [342, 302] width 8 height 10
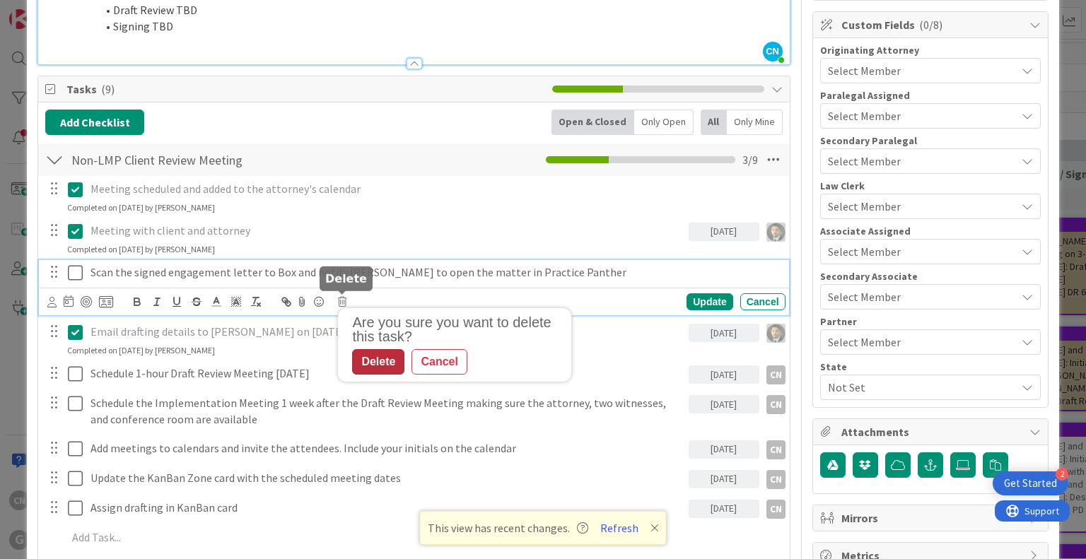
click at [373, 356] on div "Delete" at bounding box center [378, 361] width 52 height 25
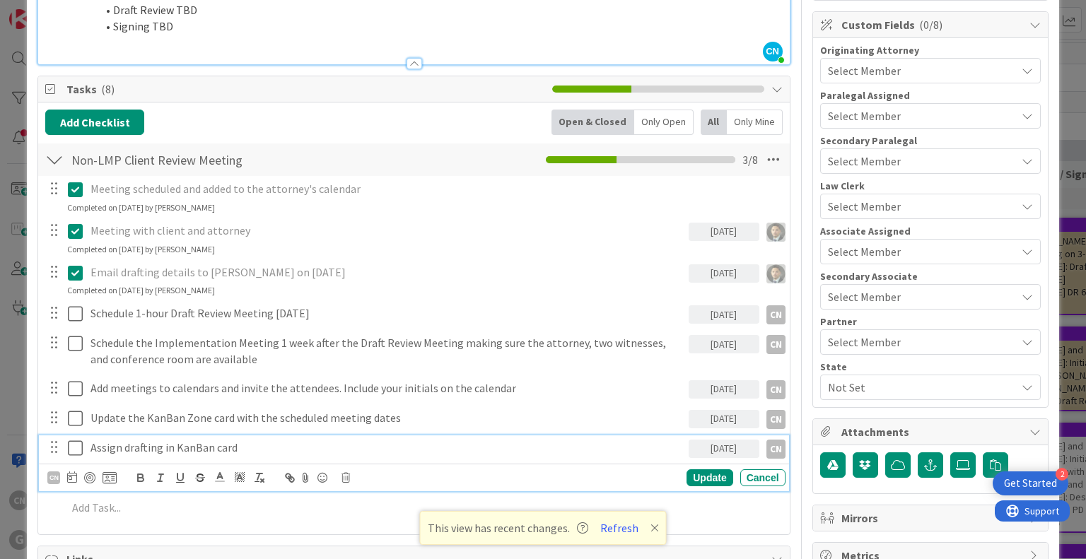
click at [71, 451] on icon at bounding box center [75, 448] width 15 height 17
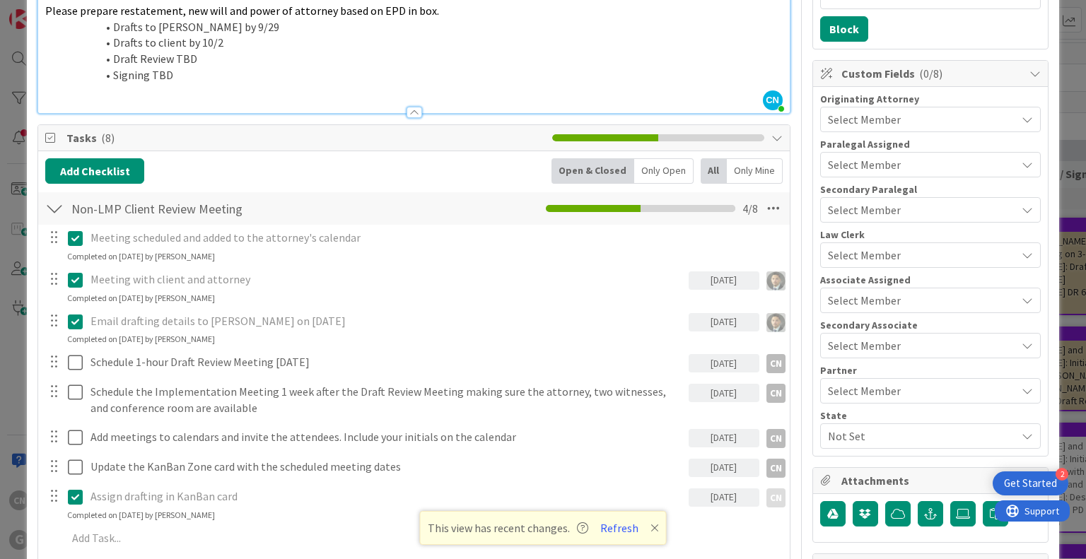
scroll to position [361, 0]
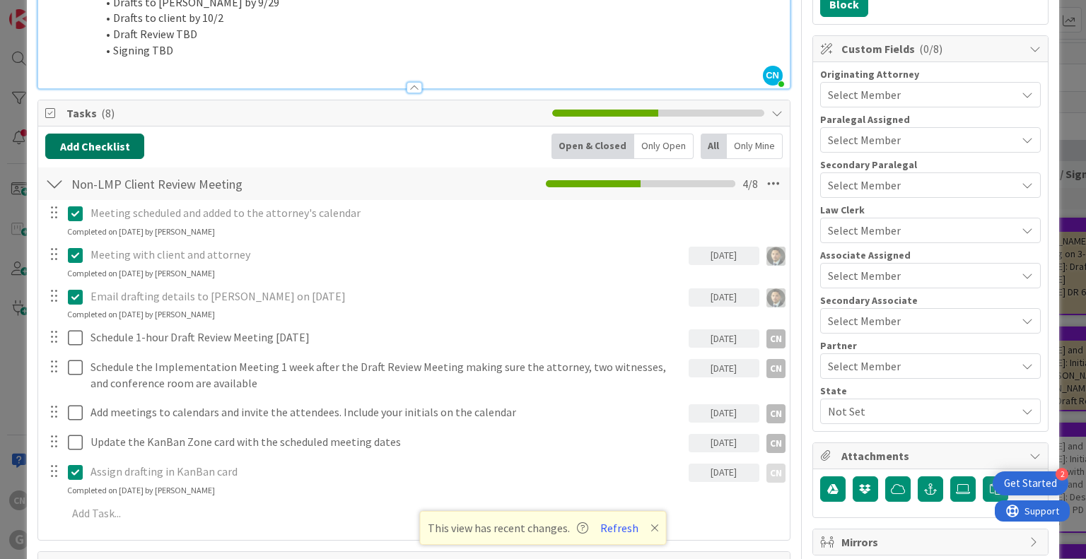
click at [71, 143] on button "Add Checklist" at bounding box center [94, 146] width 99 height 25
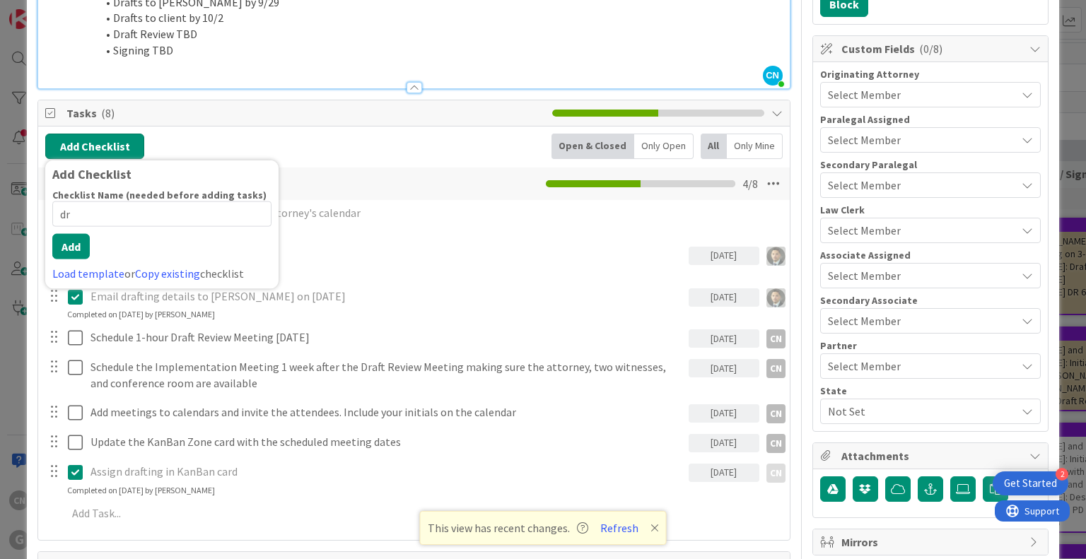
type input "d"
click at [86, 271] on link "Load template" at bounding box center [88, 274] width 72 height 14
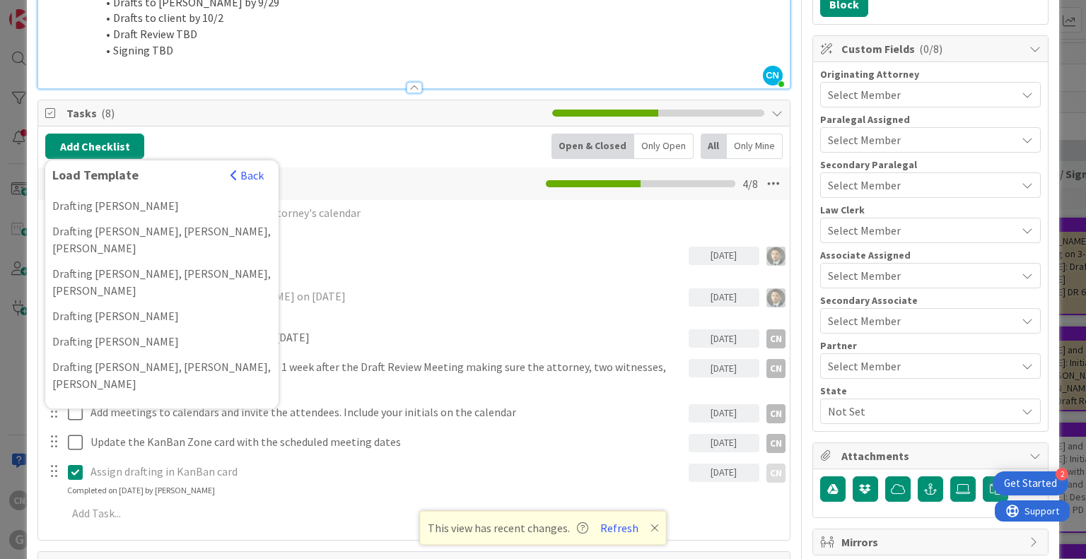
scroll to position [1448, 0]
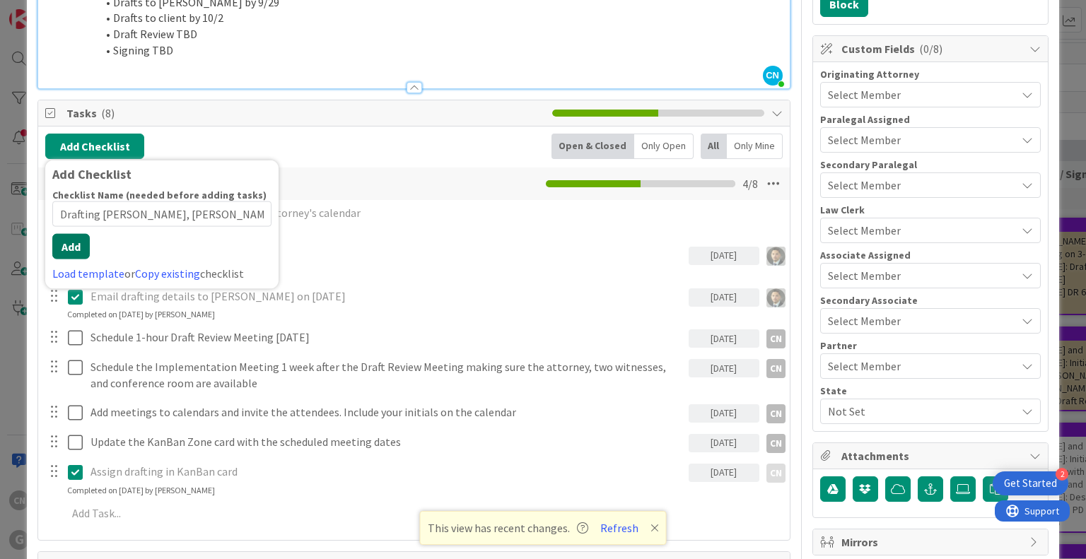
click at [74, 261] on div "Checklist Name (needed before adding tasks) 20 / 64 Drafting [PERSON_NAME], [PE…" at bounding box center [161, 235] width 219 height 93
click at [68, 239] on button "Add" at bounding box center [70, 246] width 37 height 25
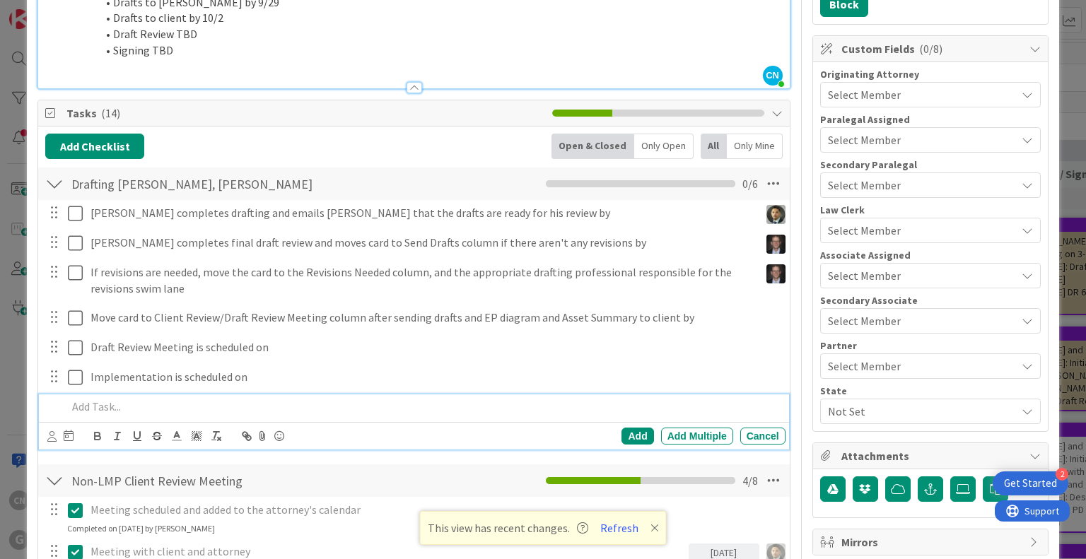
click at [494, 224] on div "[PERSON_NAME] completes drafting and emails [PERSON_NAME] that the drafts are r…" at bounding box center [413, 213] width 749 height 25
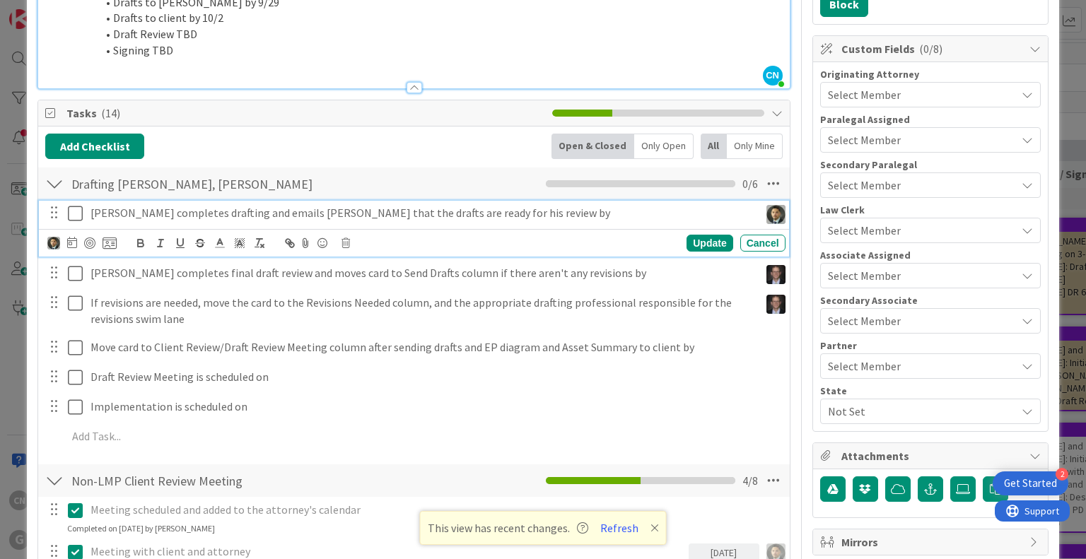
click at [490, 217] on p "[PERSON_NAME] completes drafting and emails [PERSON_NAME] that the drafts are r…" at bounding box center [421, 213] width 663 height 16
click at [71, 245] on icon at bounding box center [72, 242] width 10 height 11
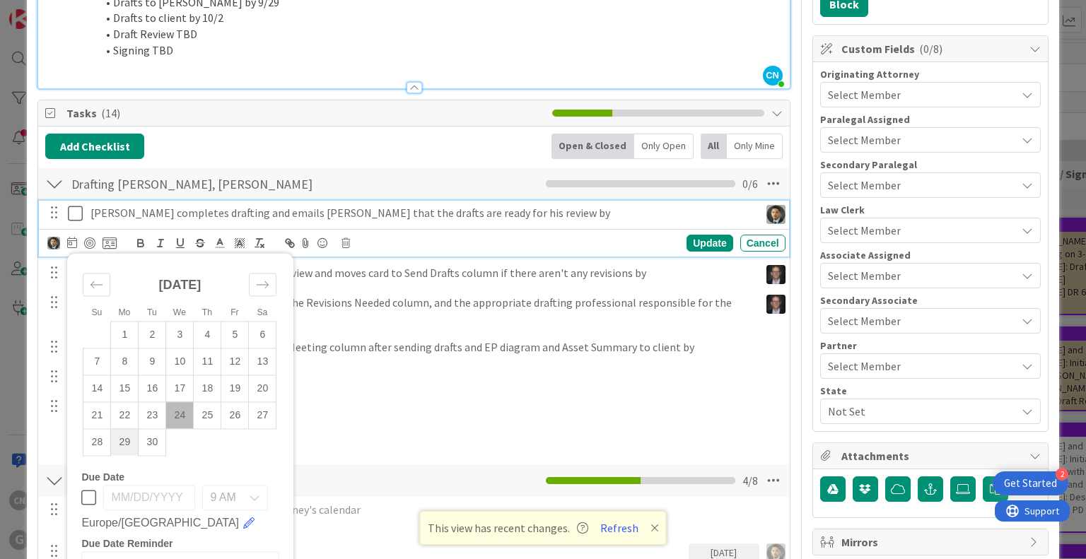
click at [127, 438] on td "29" at bounding box center [125, 442] width 28 height 27
type input "[DATE]"
click at [686, 245] on div "Update" at bounding box center [709, 243] width 46 height 17
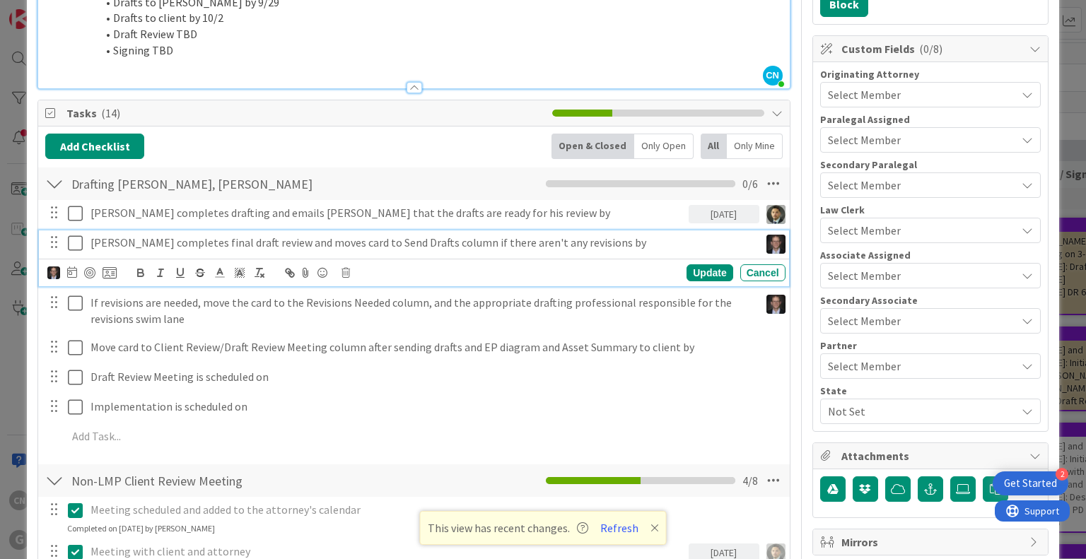
click at [245, 243] on p "[PERSON_NAME] completes final draft review and moves card to Send Drafts column…" at bounding box center [421, 243] width 663 height 16
click at [71, 267] on icon at bounding box center [72, 272] width 10 height 11
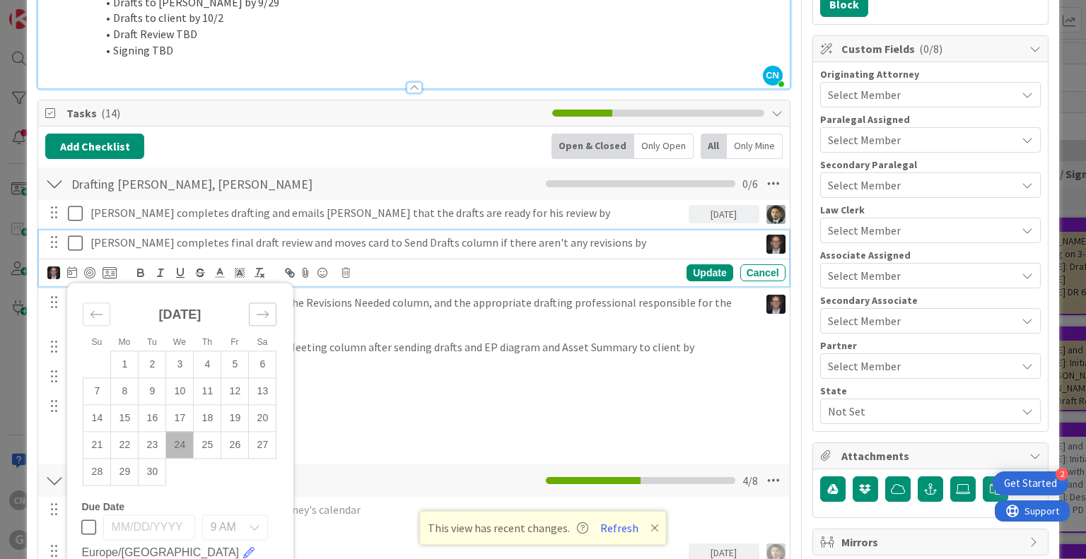
click at [259, 311] on icon "Move forward to switch to the next month." at bounding box center [262, 314] width 13 height 13
click at [204, 362] on td "2" at bounding box center [208, 364] width 28 height 27
type input "[DATE]"
click at [704, 269] on div "Update" at bounding box center [709, 272] width 46 height 17
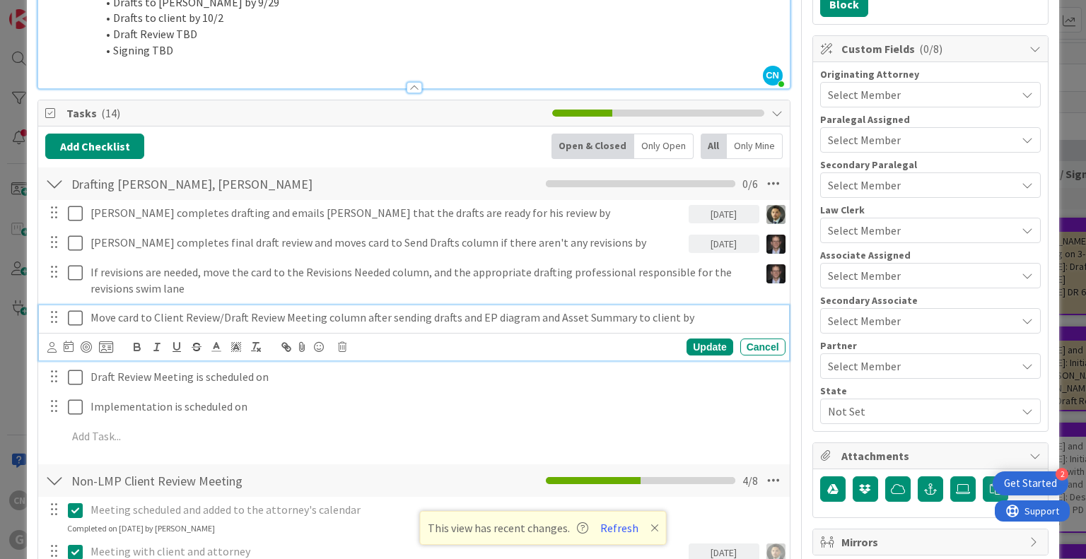
click at [243, 312] on p "Move card to Client Review/Draft Review Meeting column after sending drafts and…" at bounding box center [434, 318] width 689 height 16
click at [54, 342] on icon at bounding box center [51, 347] width 9 height 11
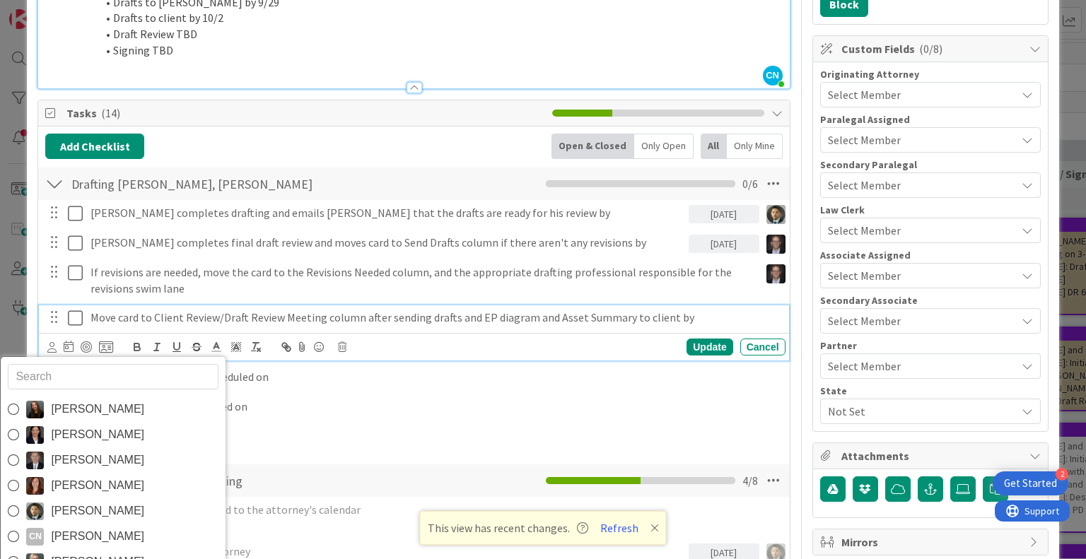
type input "p"
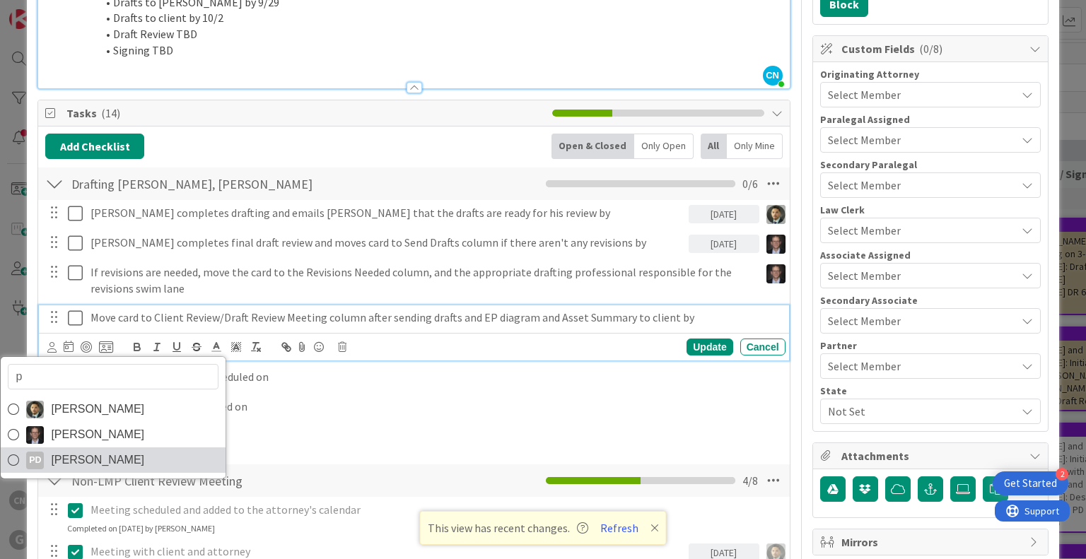
click at [68, 469] on span "[PERSON_NAME]" at bounding box center [97, 460] width 93 height 21
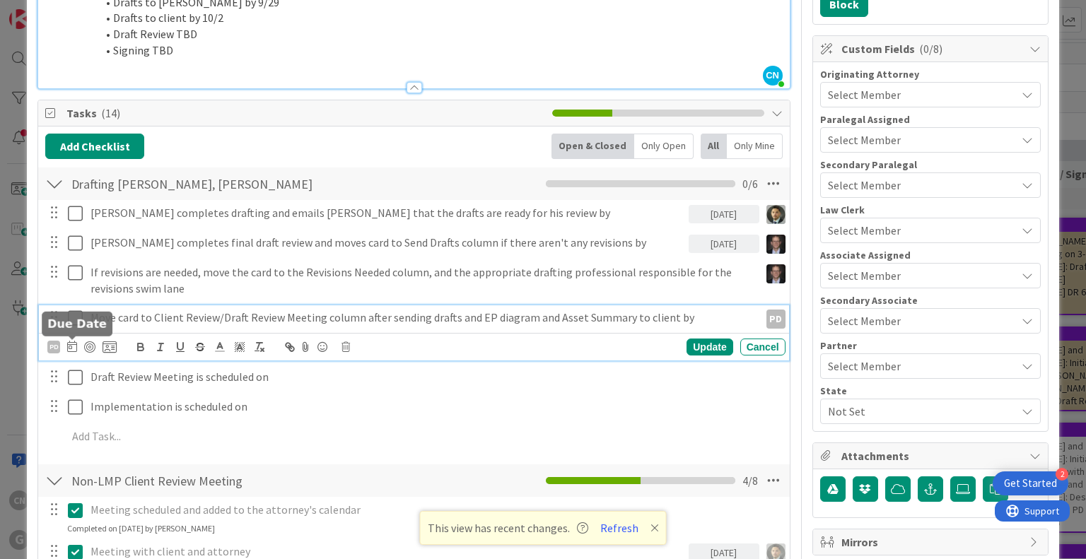
click at [69, 347] on icon at bounding box center [72, 346] width 10 height 11
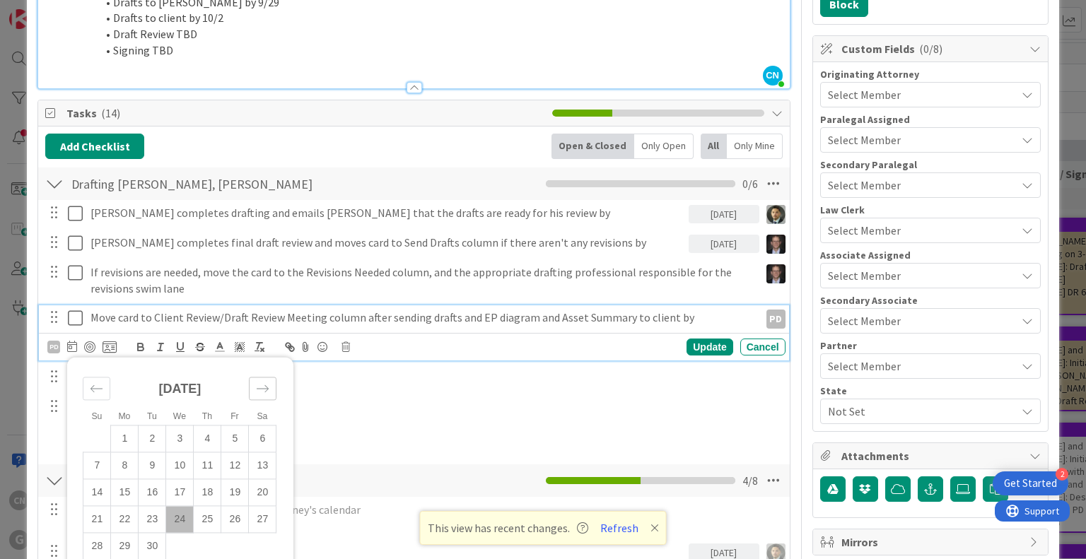
click at [271, 390] on div "Move forward to switch to the next month." at bounding box center [263, 389] width 28 height 23
click at [211, 438] on td "2" at bounding box center [208, 439] width 28 height 27
type input "[DATE]"
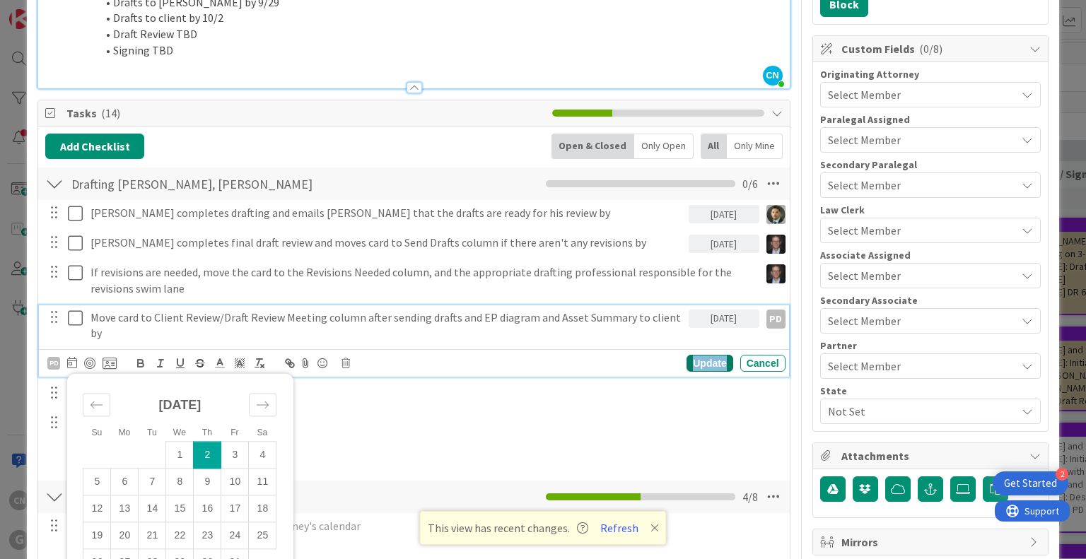
click at [706, 364] on div "Update" at bounding box center [709, 363] width 46 height 17
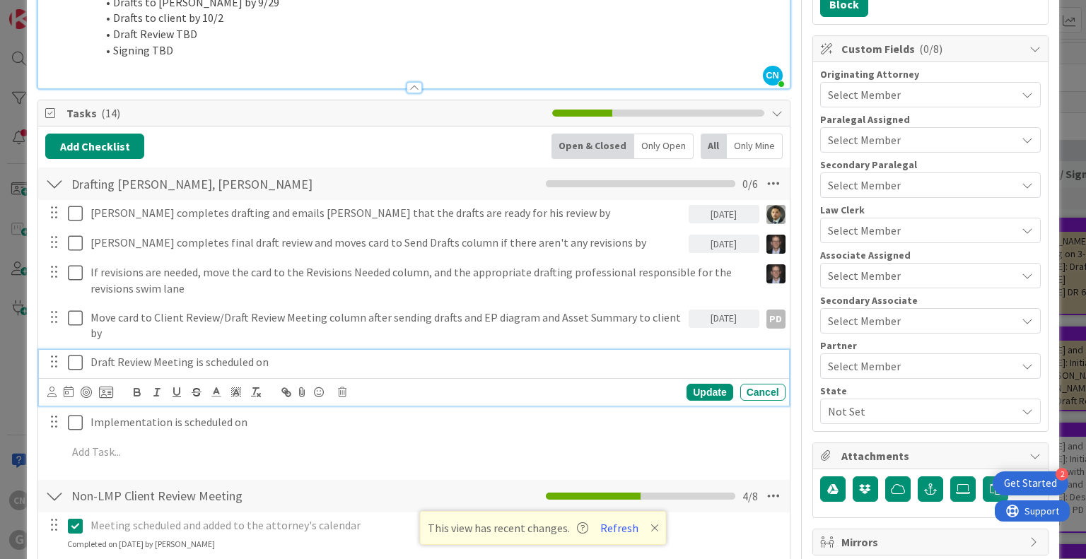
click at [279, 361] on p "Draft Review Meeting is scheduled on" at bounding box center [434, 362] width 689 height 16
click at [51, 395] on icon at bounding box center [51, 392] width 9 height 11
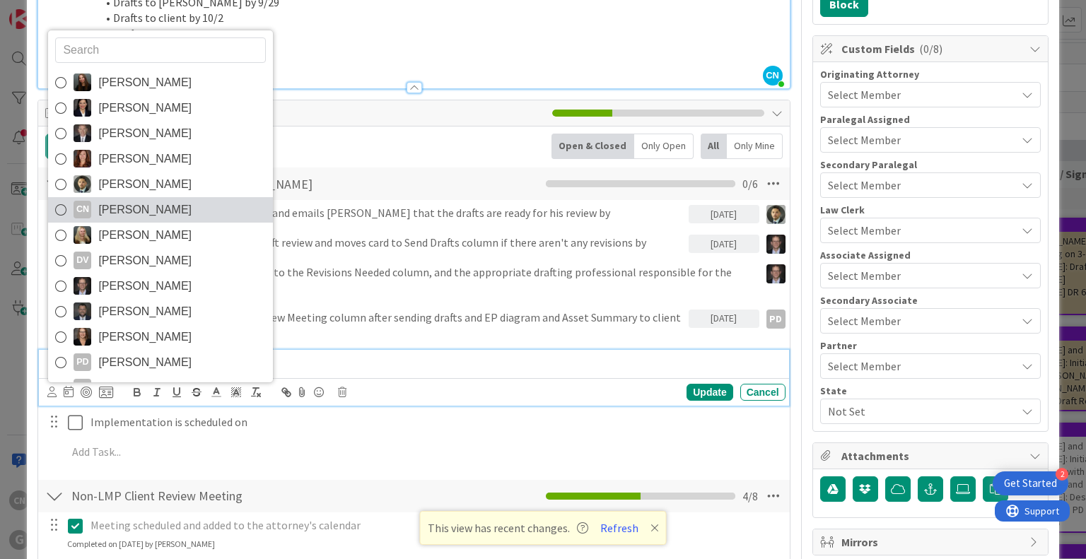
drag, startPoint x: 179, startPoint y: 198, endPoint x: 126, endPoint y: 210, distance: 54.4
click at [126, 210] on span "[PERSON_NAME]" at bounding box center [144, 209] width 93 height 21
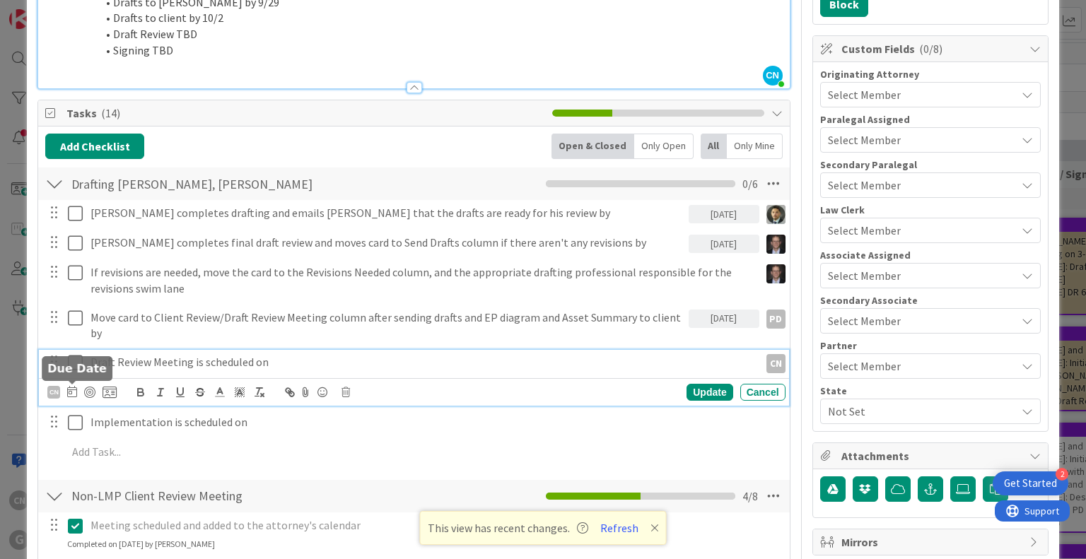
click at [69, 388] on icon at bounding box center [72, 391] width 10 height 11
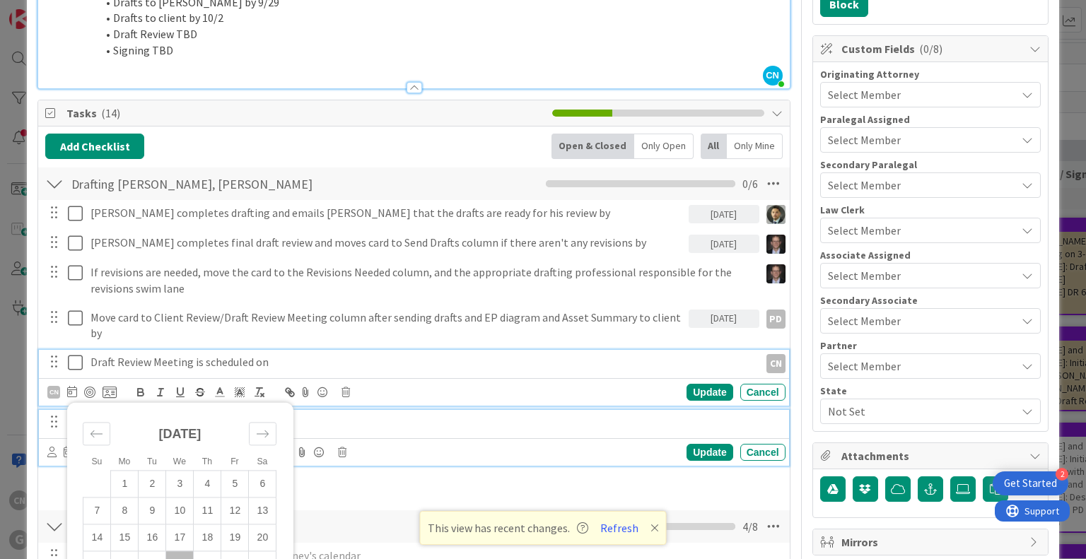
click at [467, 426] on p "Implementation is scheduled on" at bounding box center [434, 422] width 689 height 16
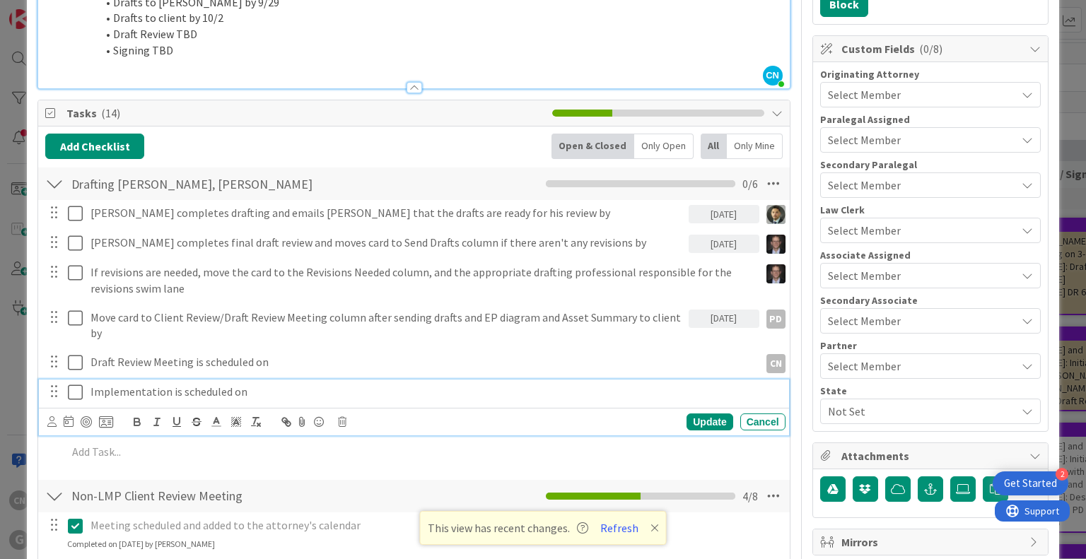
scroll to position [331, 0]
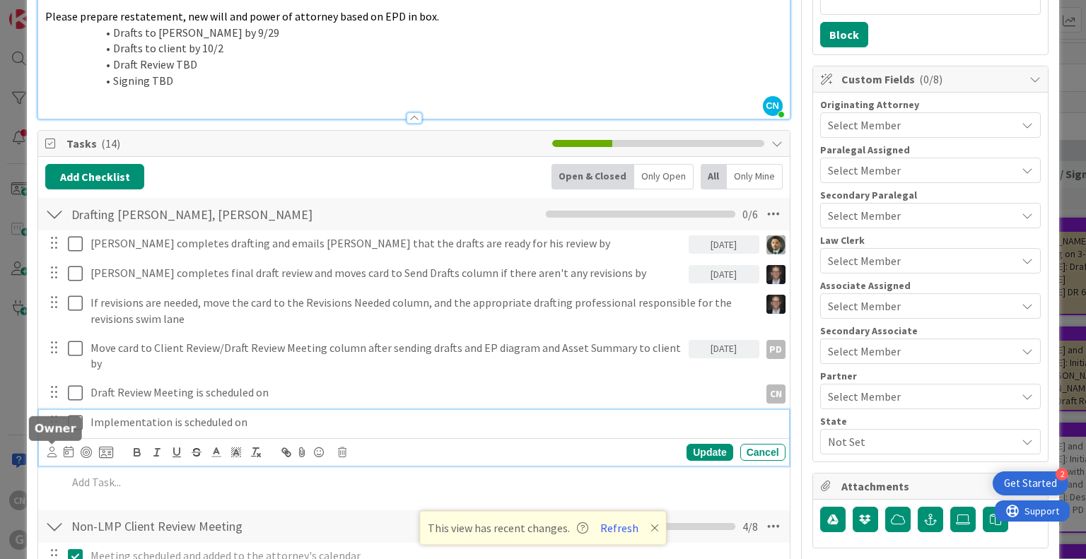
click at [53, 455] on icon at bounding box center [51, 452] width 9 height 11
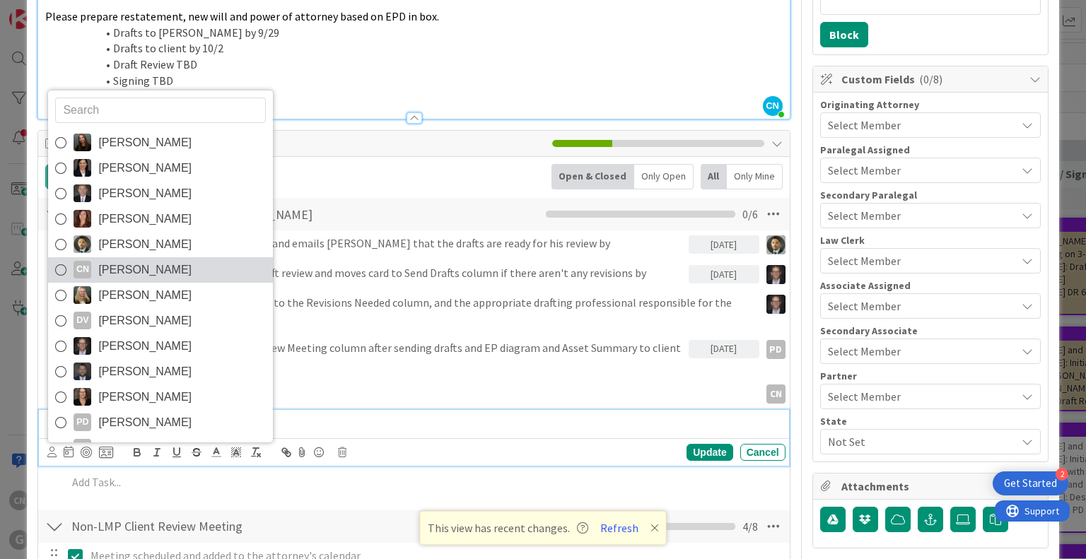
click at [165, 271] on span "[PERSON_NAME]" at bounding box center [144, 269] width 93 height 21
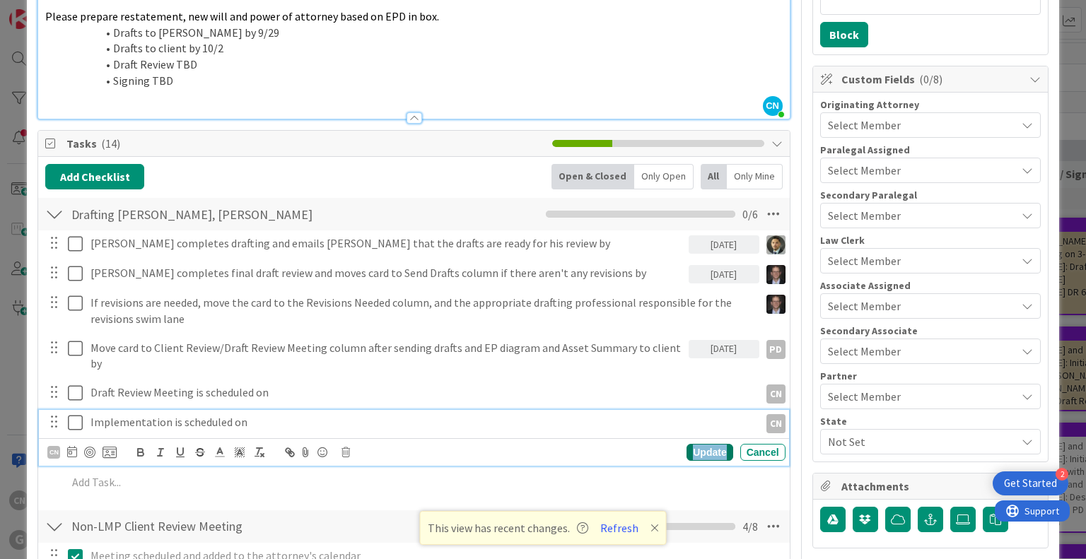
click at [694, 445] on div "Update" at bounding box center [709, 452] width 46 height 17
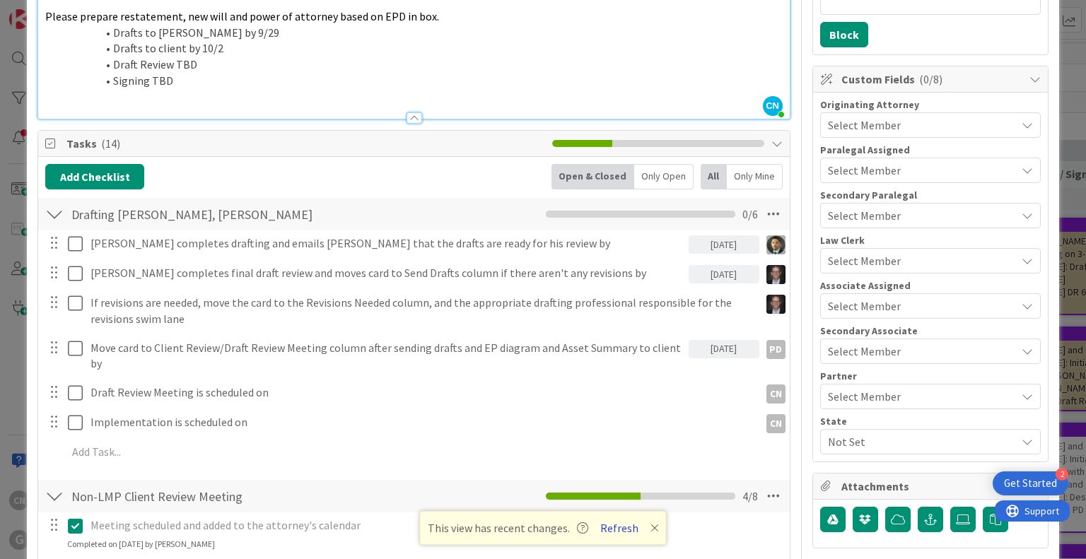
drag, startPoint x: 617, startPoint y: 534, endPoint x: 600, endPoint y: 529, distance: 17.7
drag, startPoint x: 600, startPoint y: 529, endPoint x: 609, endPoint y: 532, distance: 10.3
drag, startPoint x: 608, startPoint y: 532, endPoint x: 465, endPoint y: 530, distance: 142.8
click at [465, 530] on span "This view has recent changes." at bounding box center [508, 528] width 160 height 17
click at [606, 527] on button "Refresh" at bounding box center [619, 528] width 48 height 18
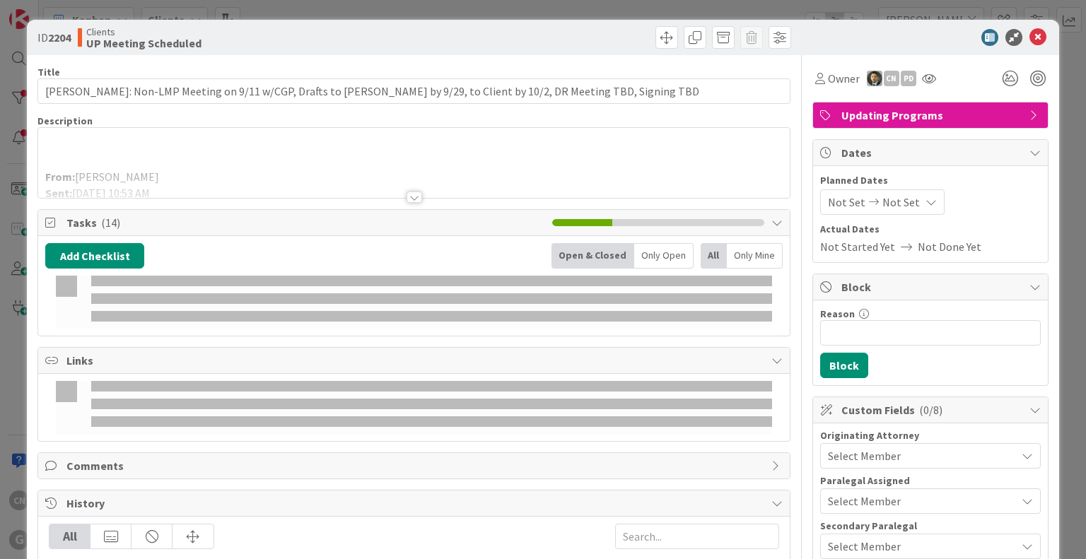
type input "[PERSON_NAME]"
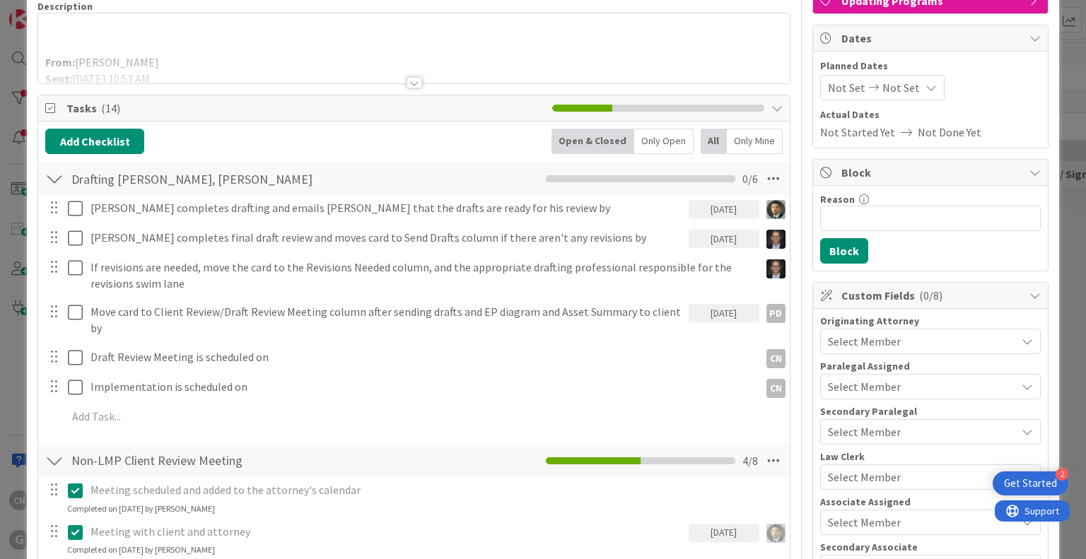
scroll to position [113, 0]
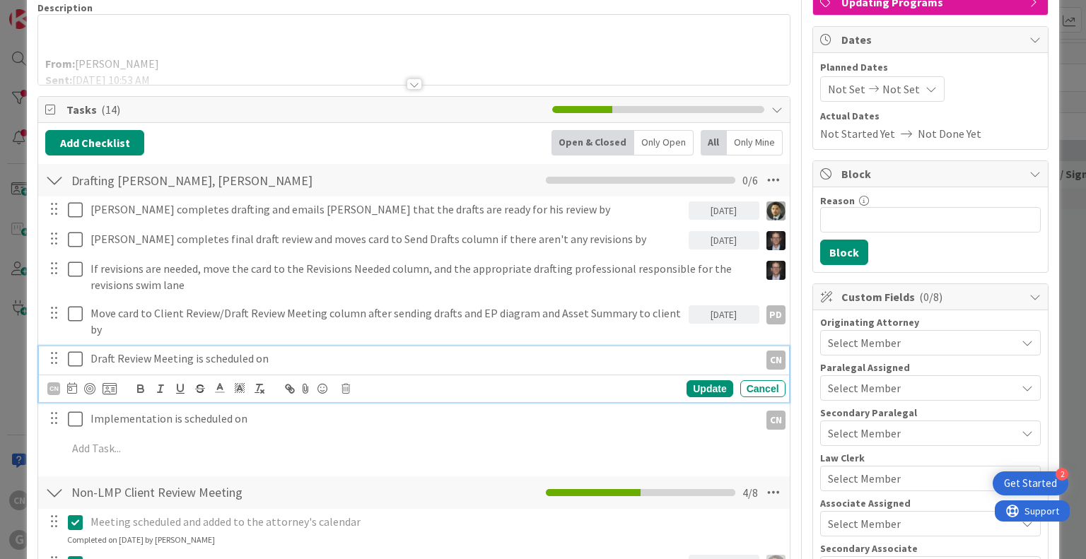
click at [151, 361] on p "Draft Review Meeting is scheduled on" at bounding box center [421, 359] width 663 height 16
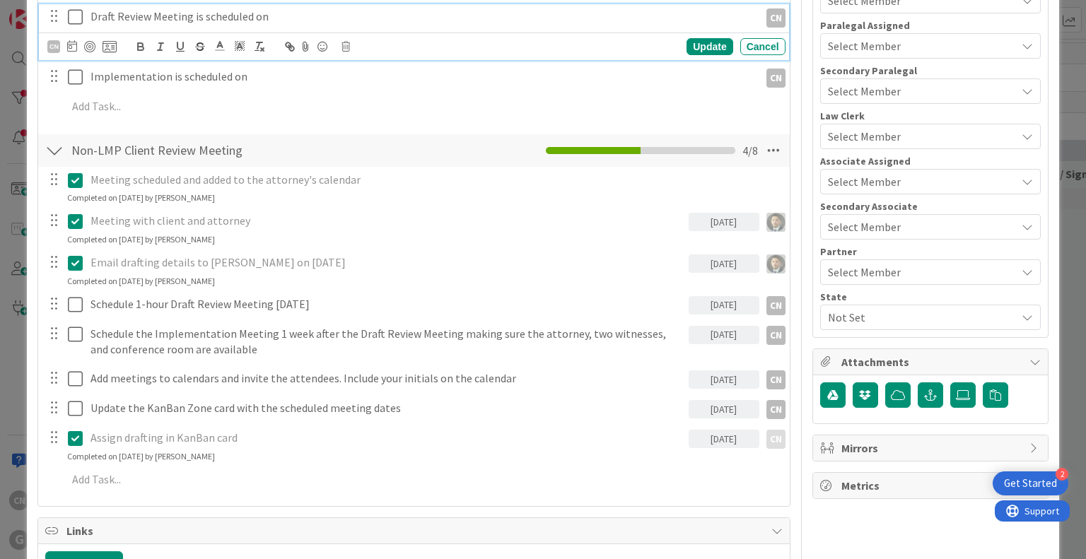
scroll to position [472, 0]
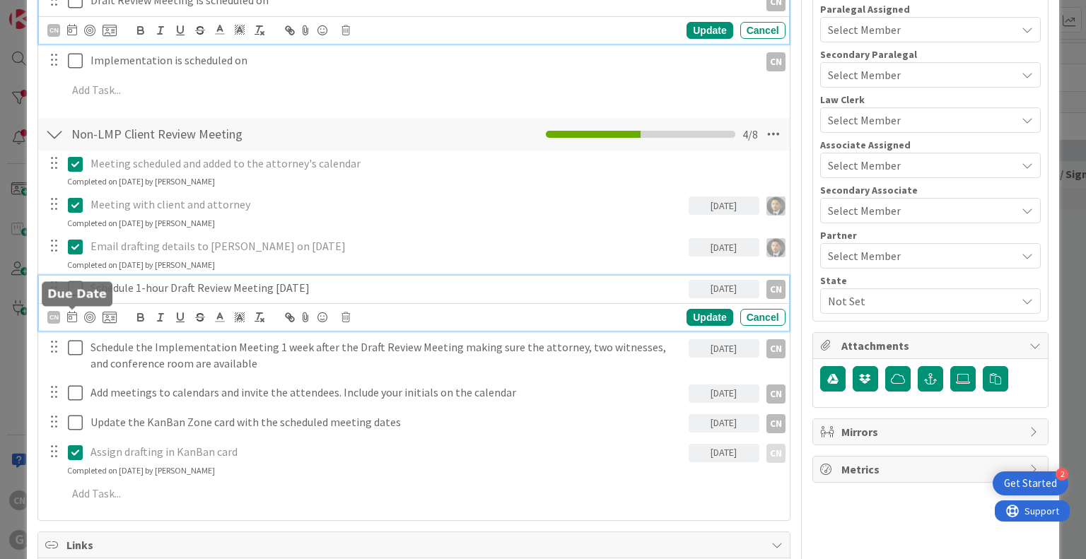
drag, startPoint x: 337, startPoint y: 285, endPoint x: 72, endPoint y: 315, distance: 266.1
click at [72, 315] on icon at bounding box center [72, 316] width 10 height 11
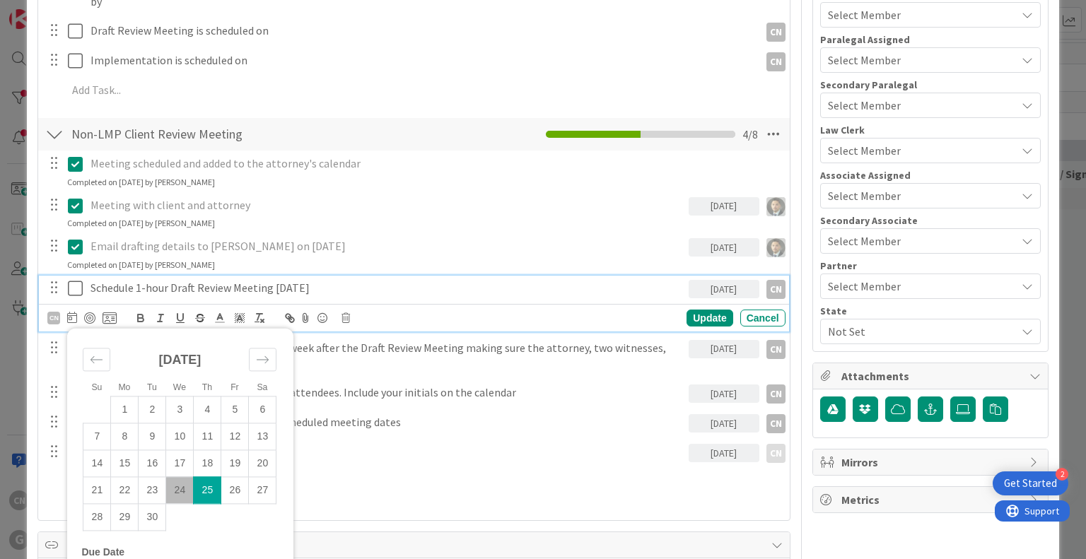
click at [1060, 366] on div "ID 2204 Clients UP Meeting Scheduled Title 120 / 128 Williams, Barbara: Non-LMP…" at bounding box center [543, 279] width 1086 height 559
